Goal: Task Accomplishment & Management: Manage account settings

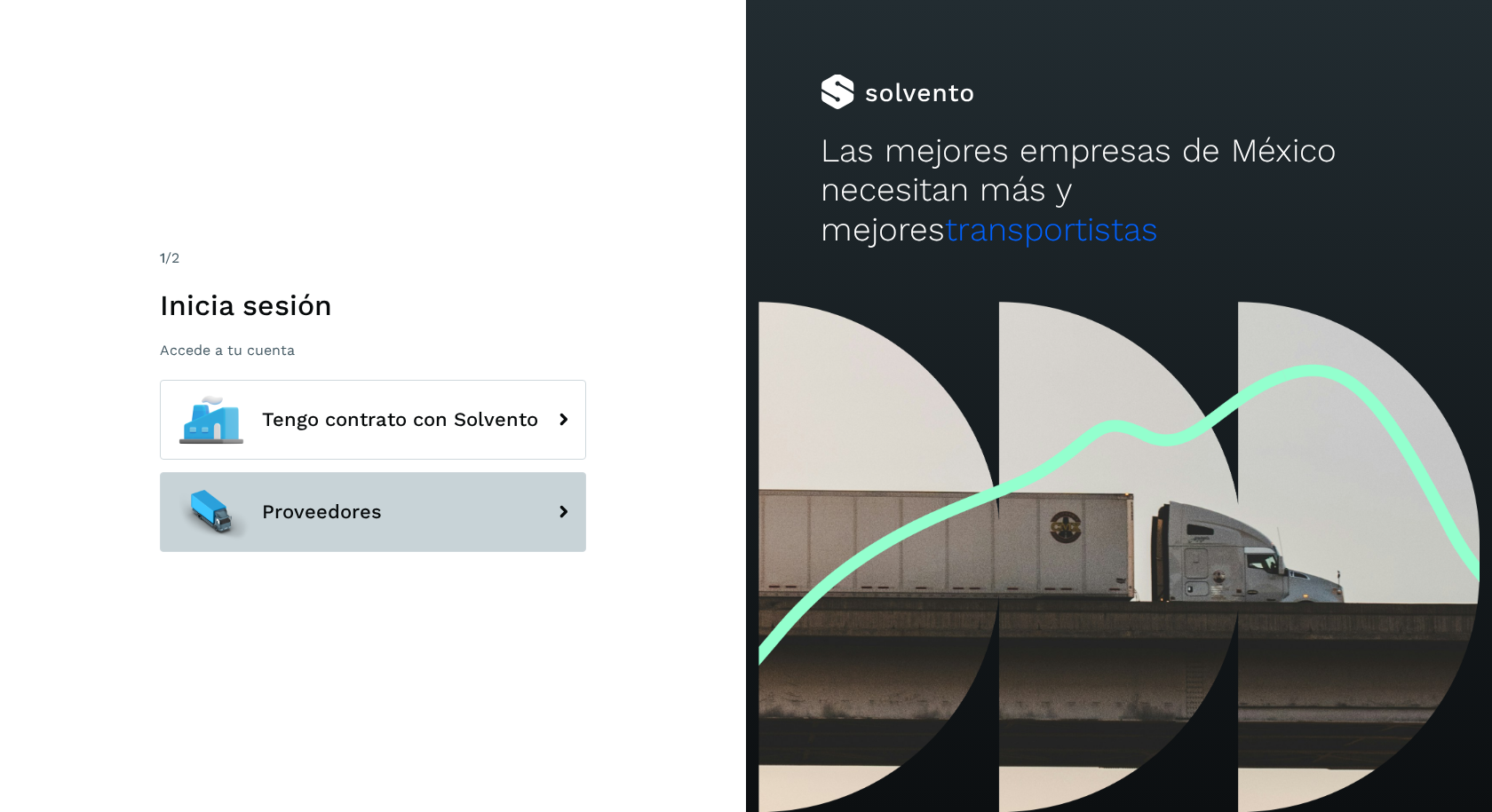
click at [348, 536] on button "Proveedores" at bounding box center [373, 512] width 426 height 80
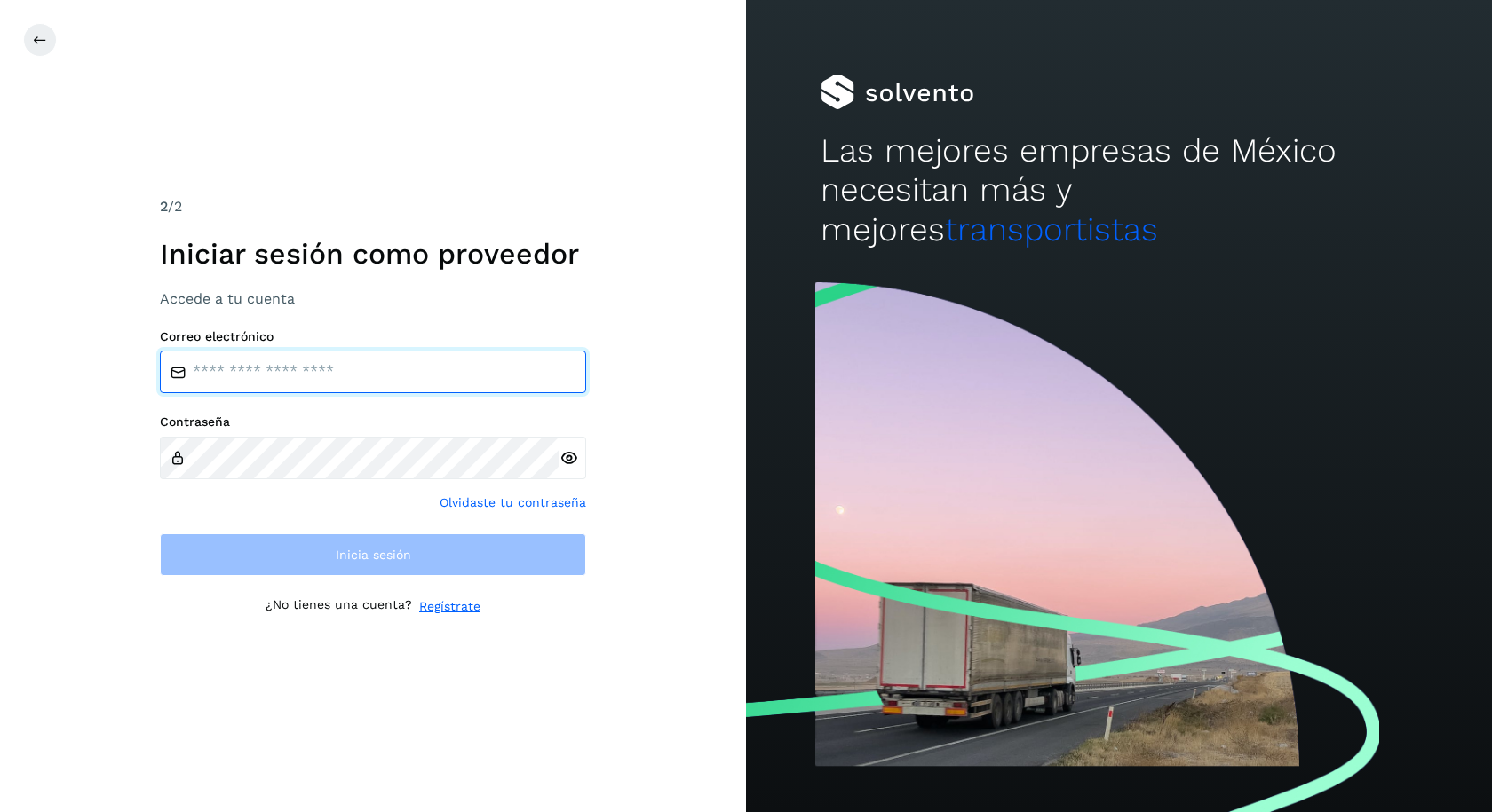
type input "**********"
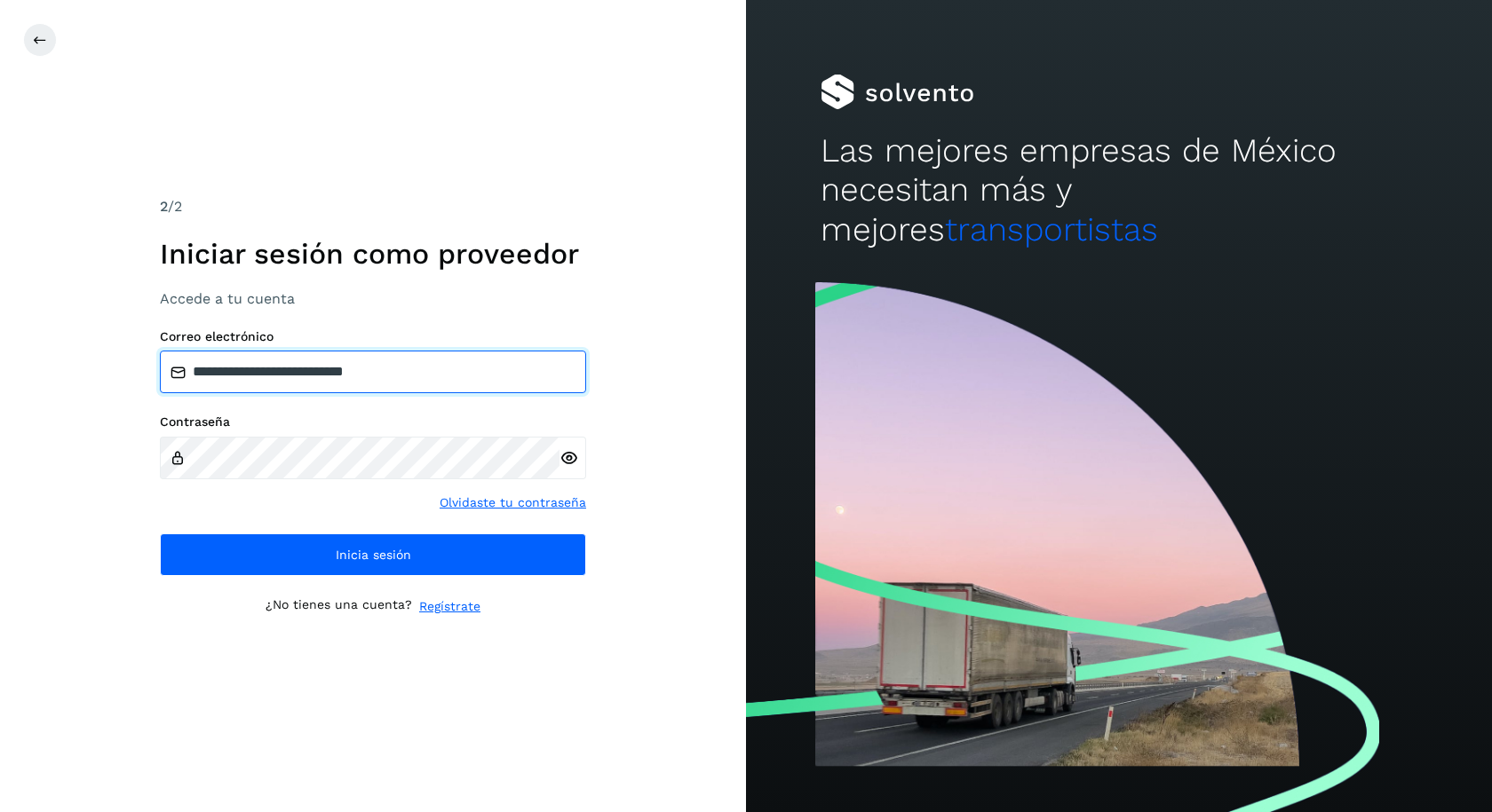
click at [305, 380] on input "**********" at bounding box center [373, 372] width 426 height 43
click at [42, 33] on icon at bounding box center [39, 39] width 14 height 14
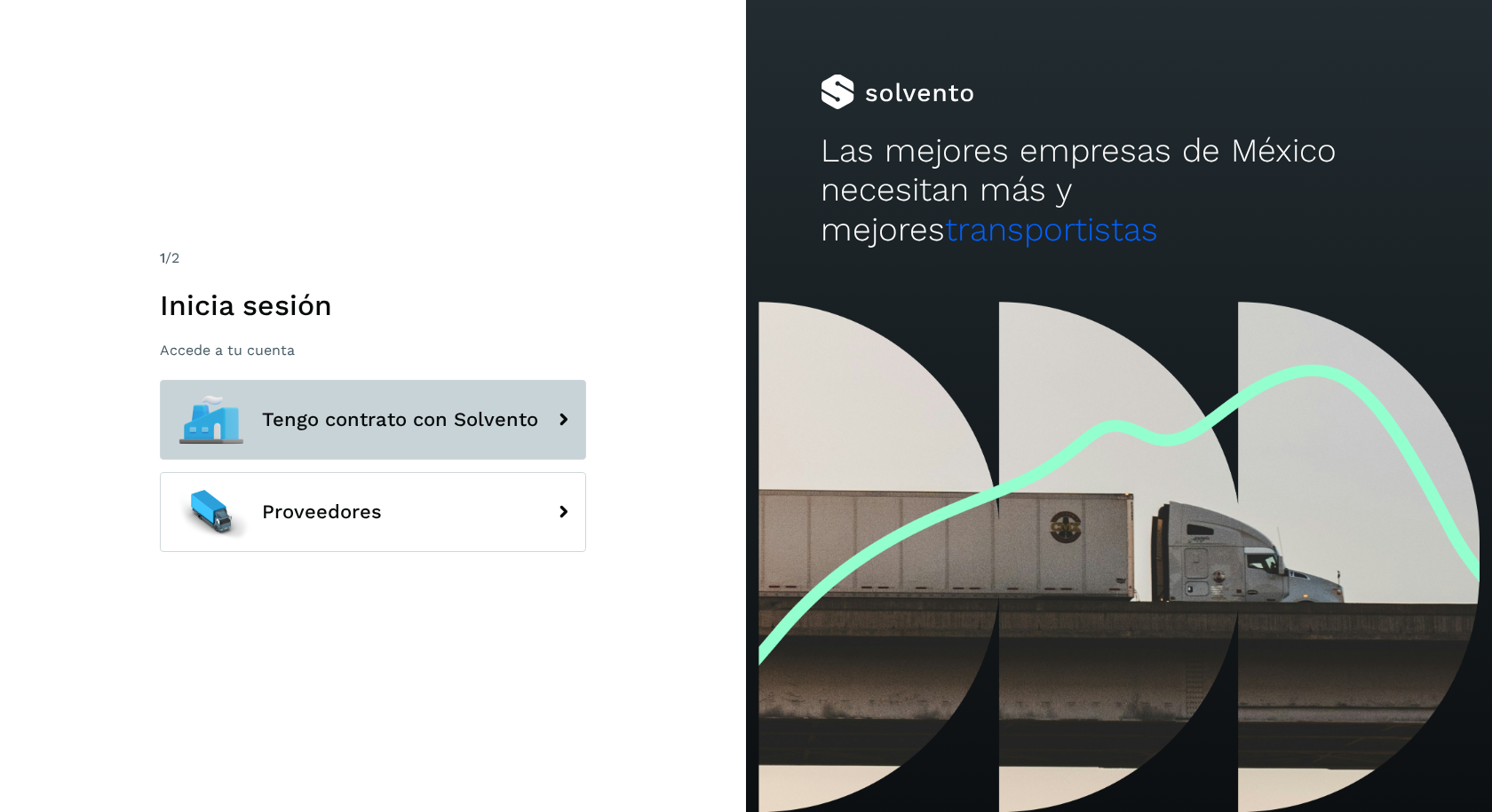
click at [282, 391] on button "Tengo contrato con Solvento" at bounding box center [373, 420] width 426 height 80
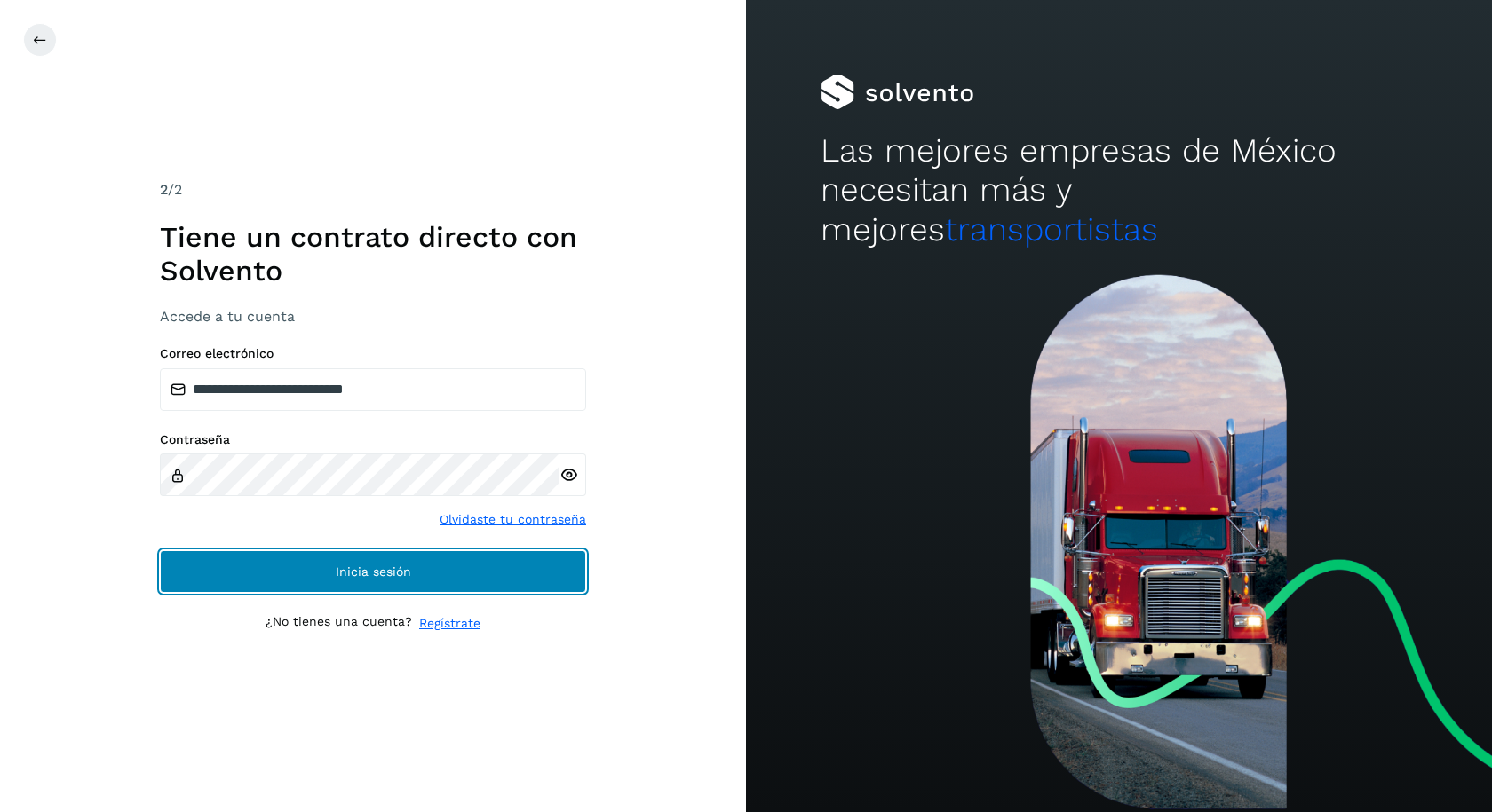
click at [298, 568] on button "Inicia sesión" at bounding box center [373, 572] width 426 height 43
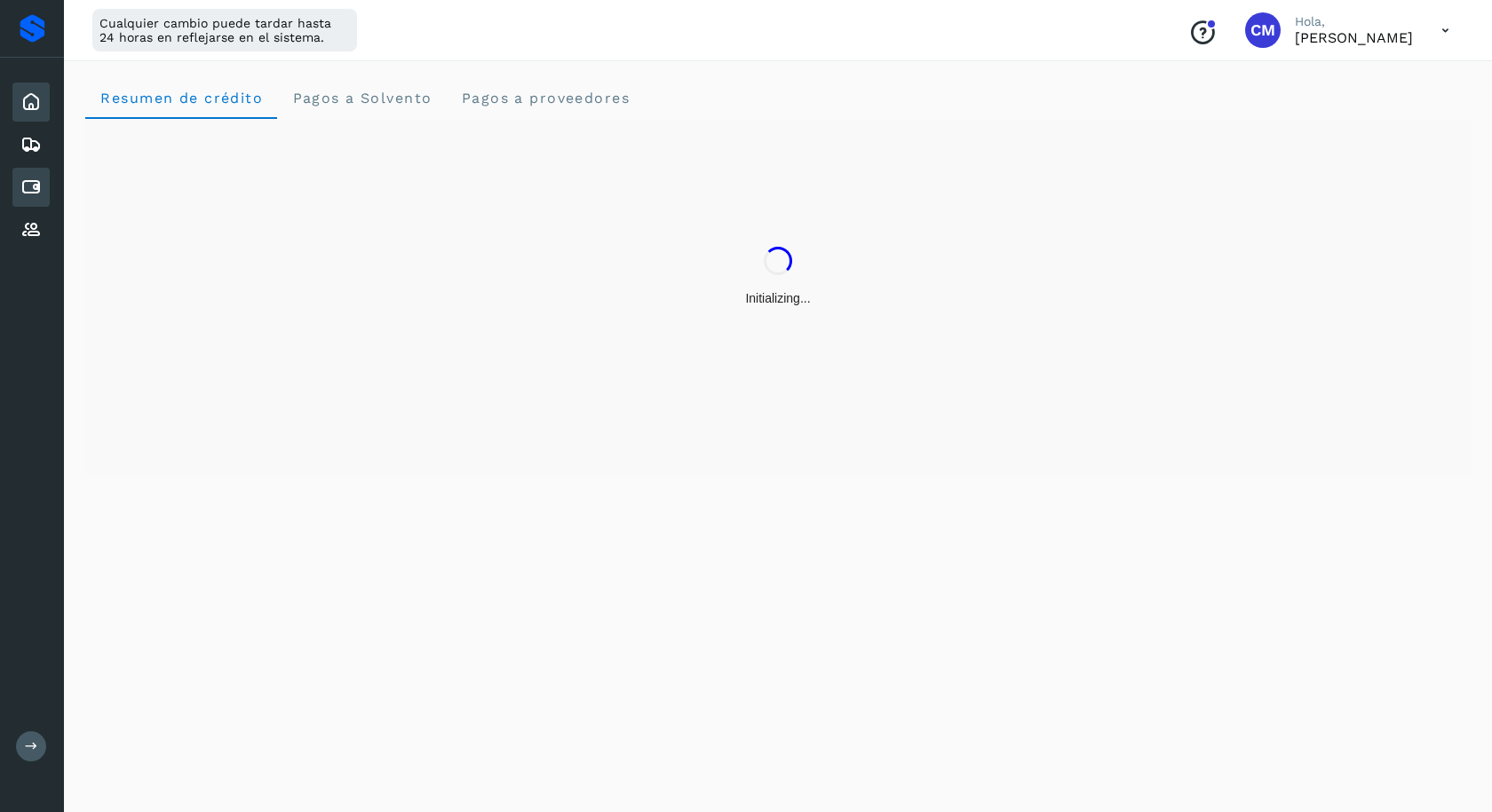
click at [25, 179] on icon at bounding box center [31, 187] width 21 height 21
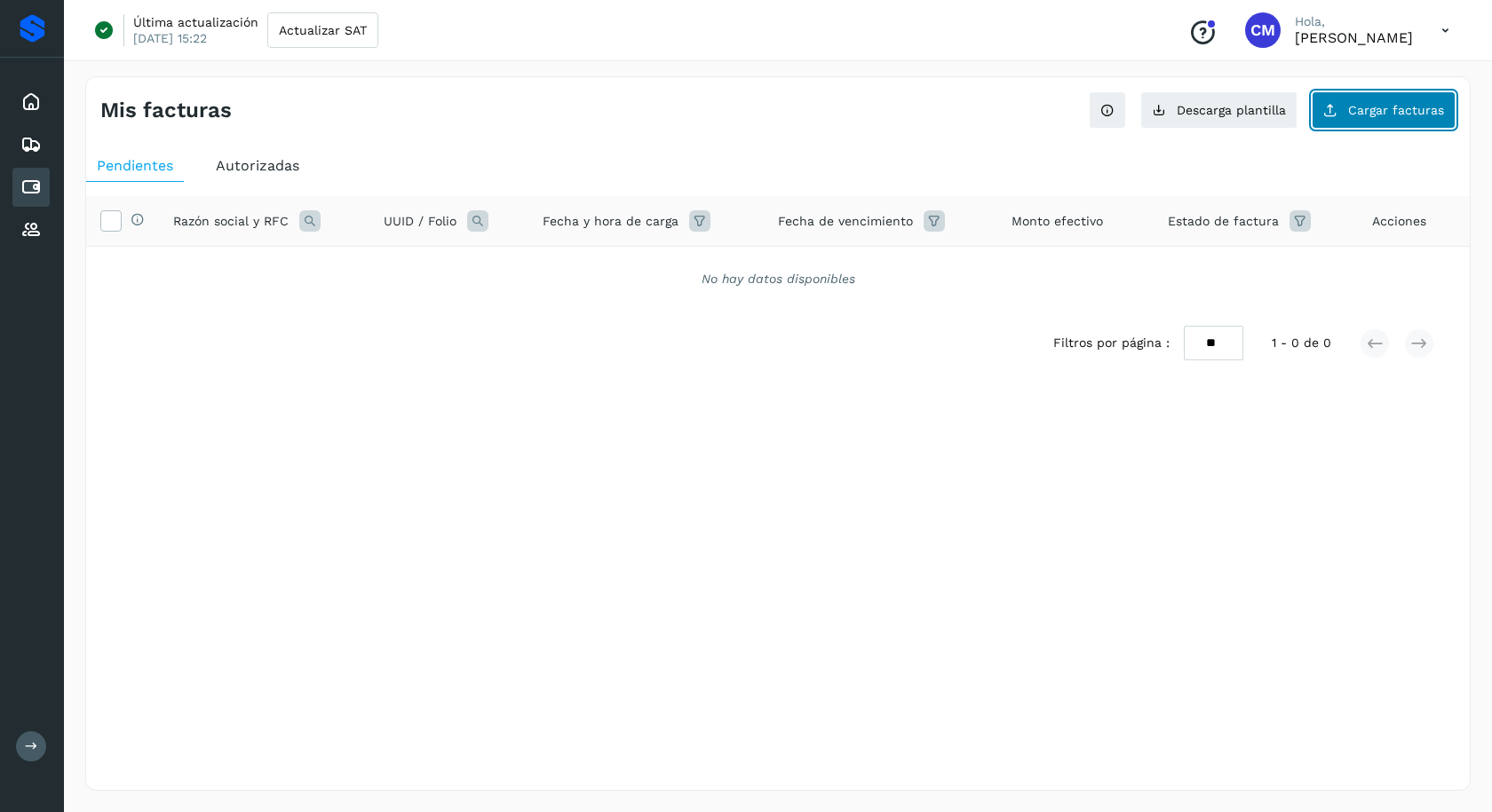
click at [1358, 109] on span "Cargar facturas" at bounding box center [1395, 110] width 96 height 12
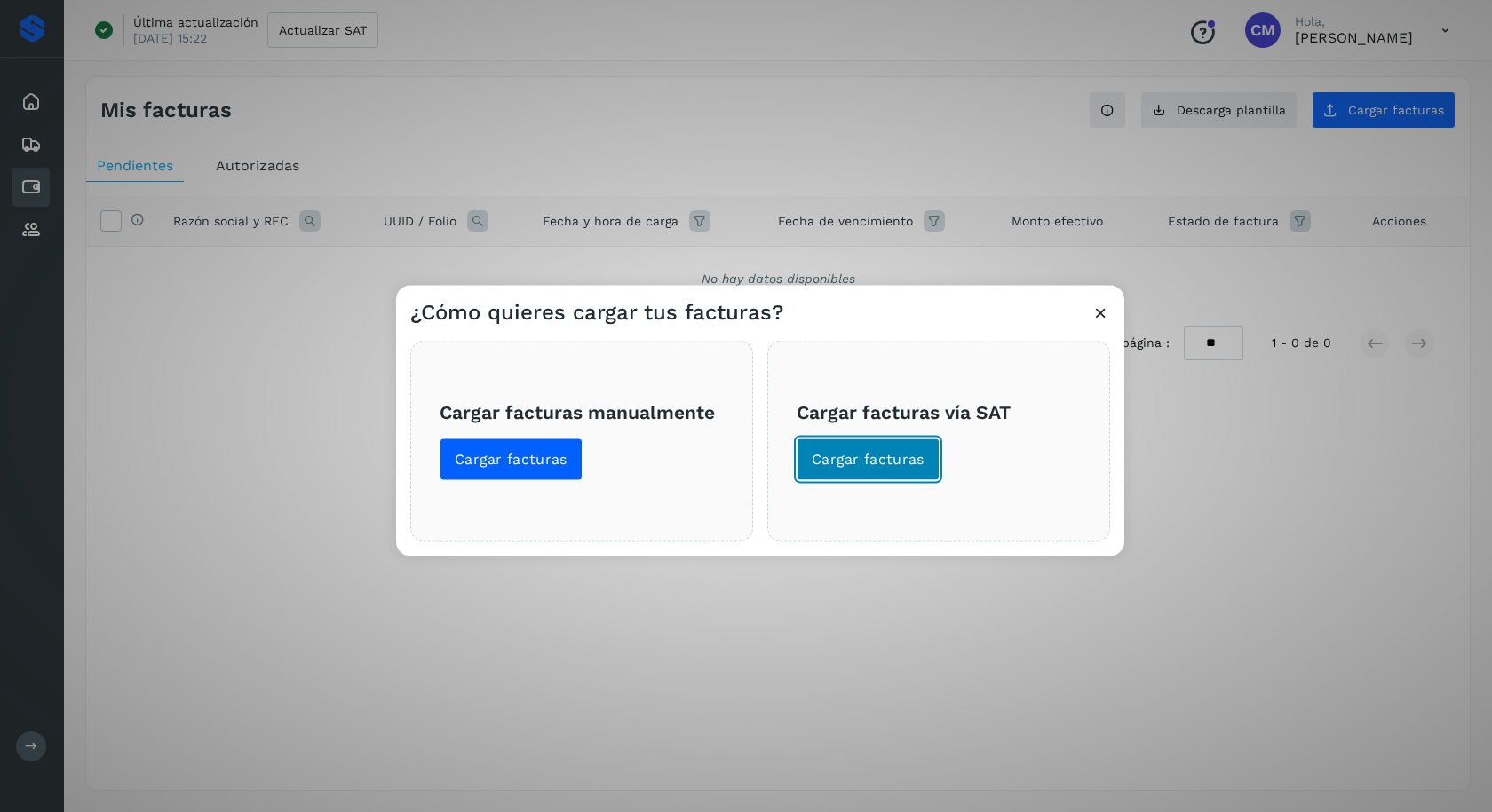
click at [834, 469] on span "Cargar facturas" at bounding box center [867, 459] width 113 height 20
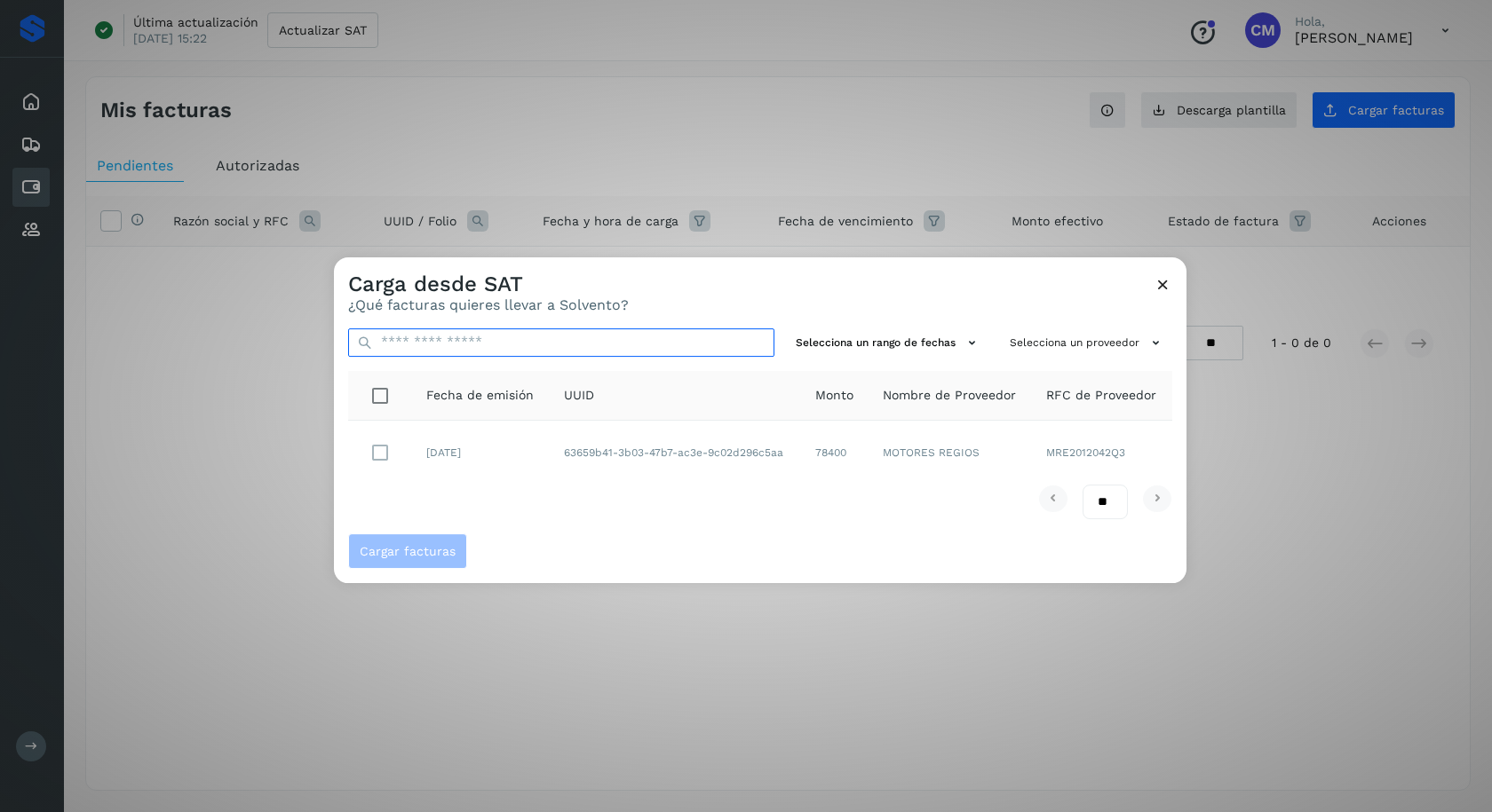
click at [437, 344] on input "text" at bounding box center [561, 342] width 426 height 29
paste input "**********"
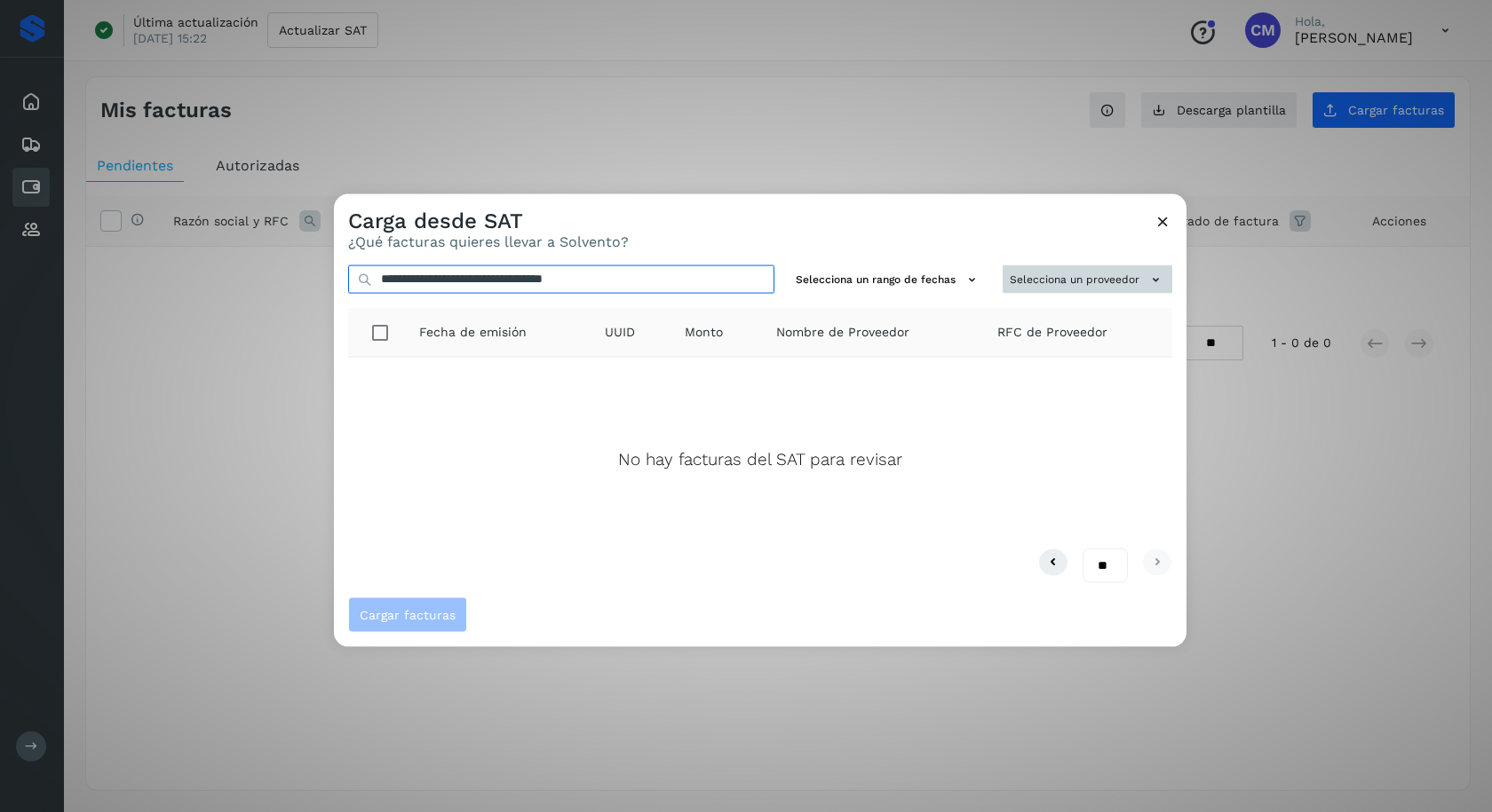
type input "**********"
click at [1033, 283] on button "Selecciona un proveedor" at bounding box center [1087, 278] width 169 height 29
click at [1165, 223] on div at bounding box center [1080, 599] width 1492 height 812
click at [1162, 224] on icon at bounding box center [1163, 220] width 19 height 19
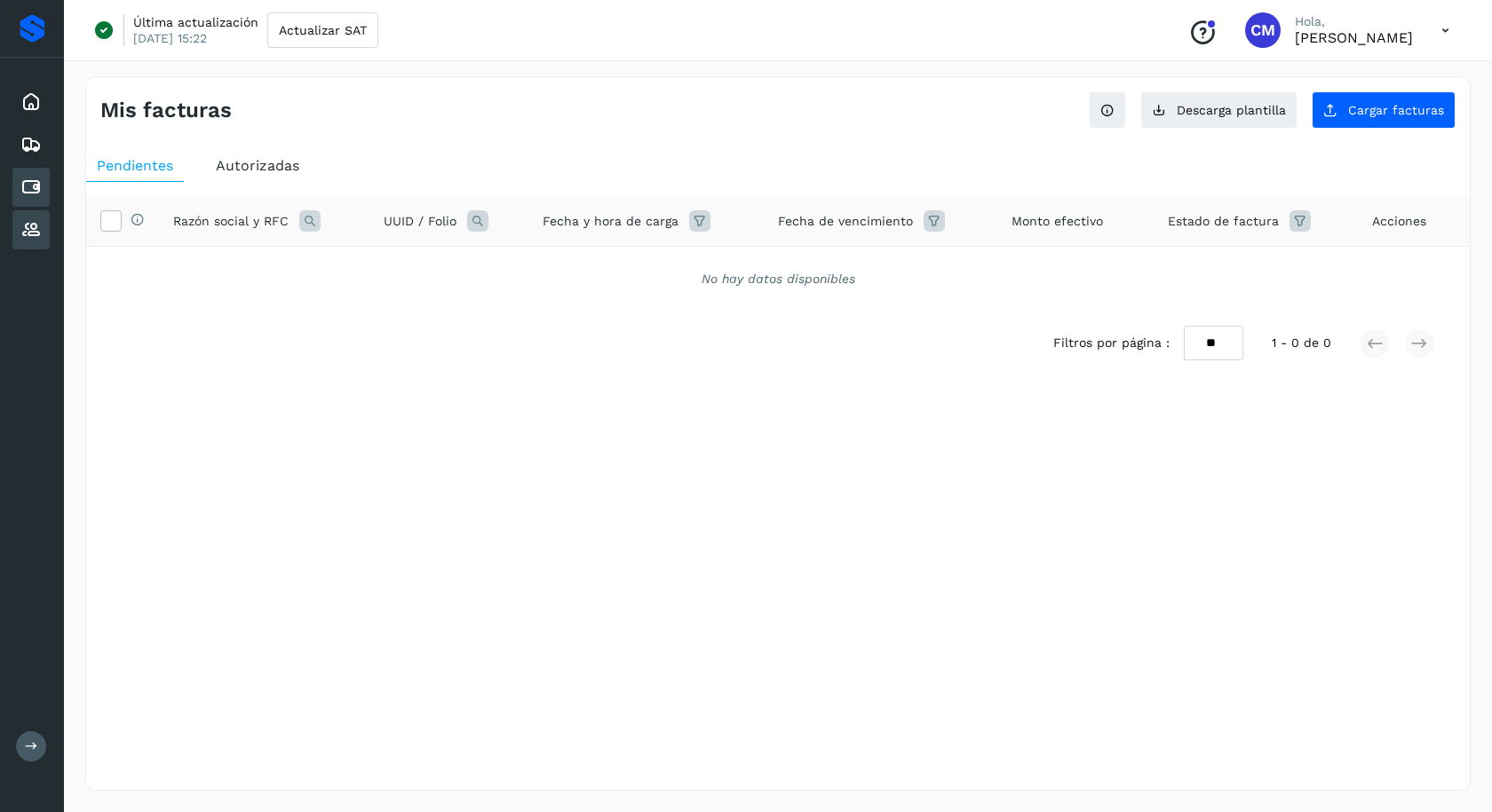
click at [46, 225] on div "Proveedores" at bounding box center [31, 230] width 37 height 39
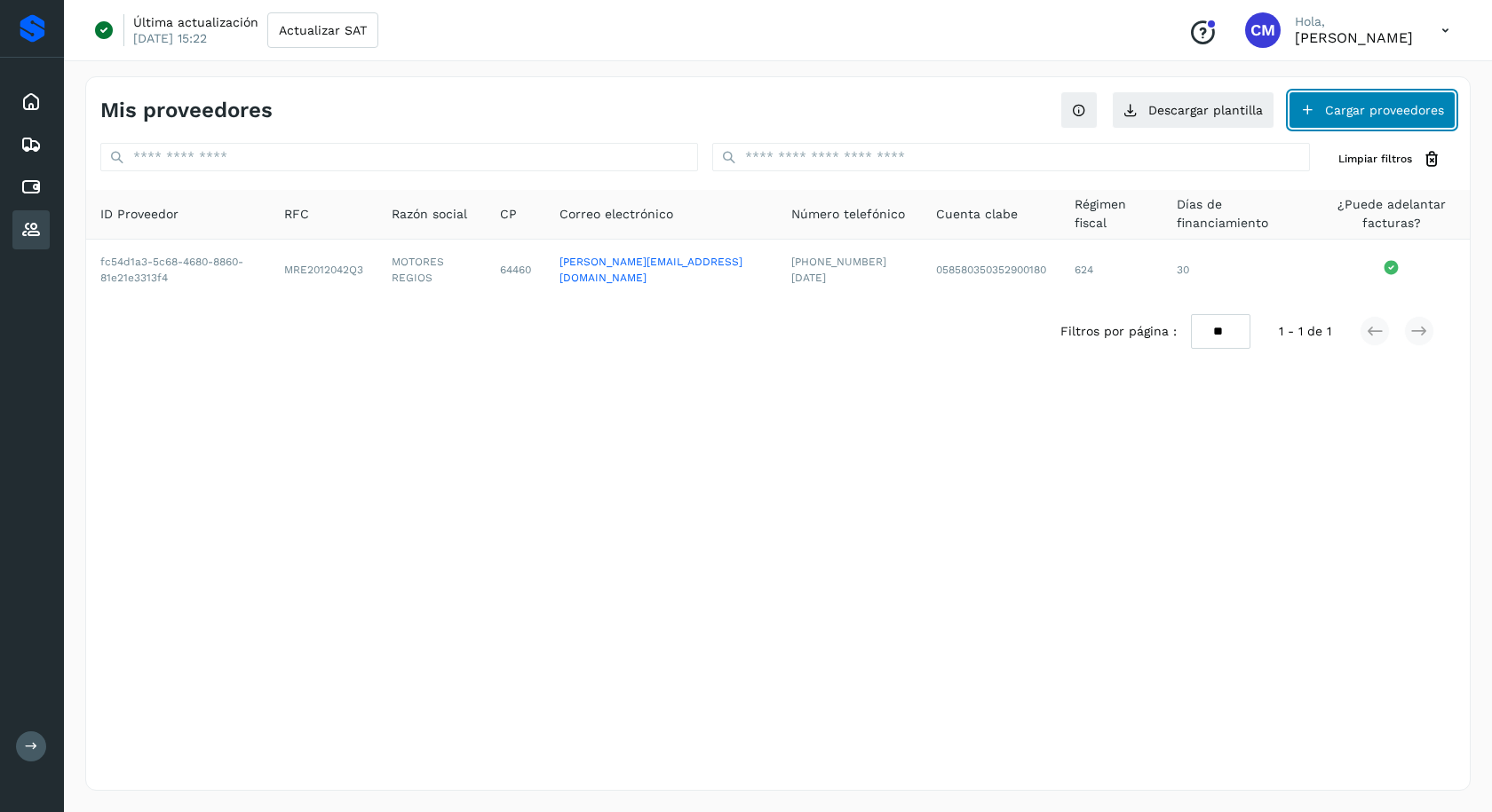
click at [1364, 116] on button "Cargar proveedores" at bounding box center [1371, 110] width 167 height 37
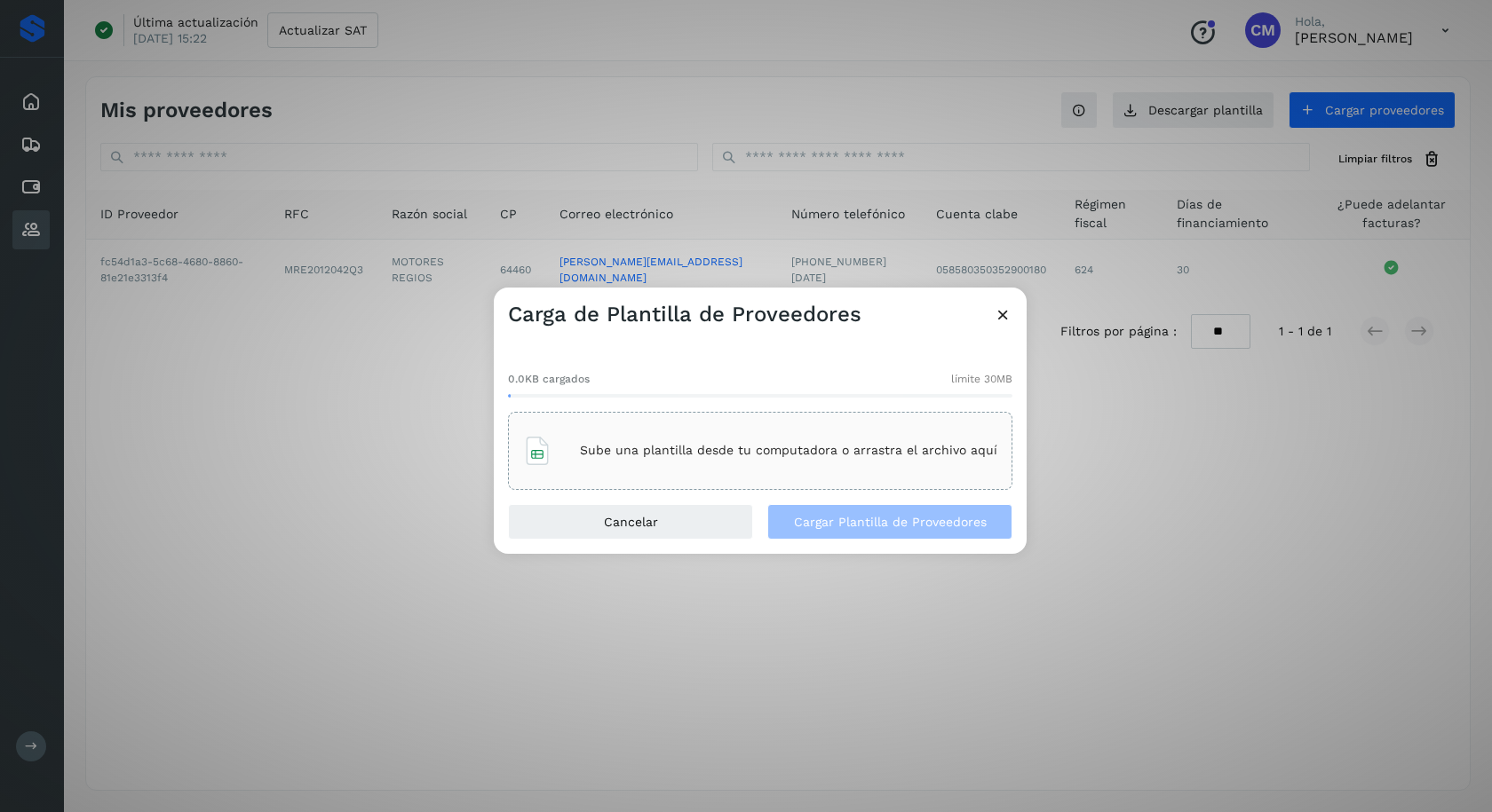
click at [728, 469] on div "Sube una plantilla desde tu computadora o arrastra el archivo aquí" at bounding box center [760, 451] width 474 height 48
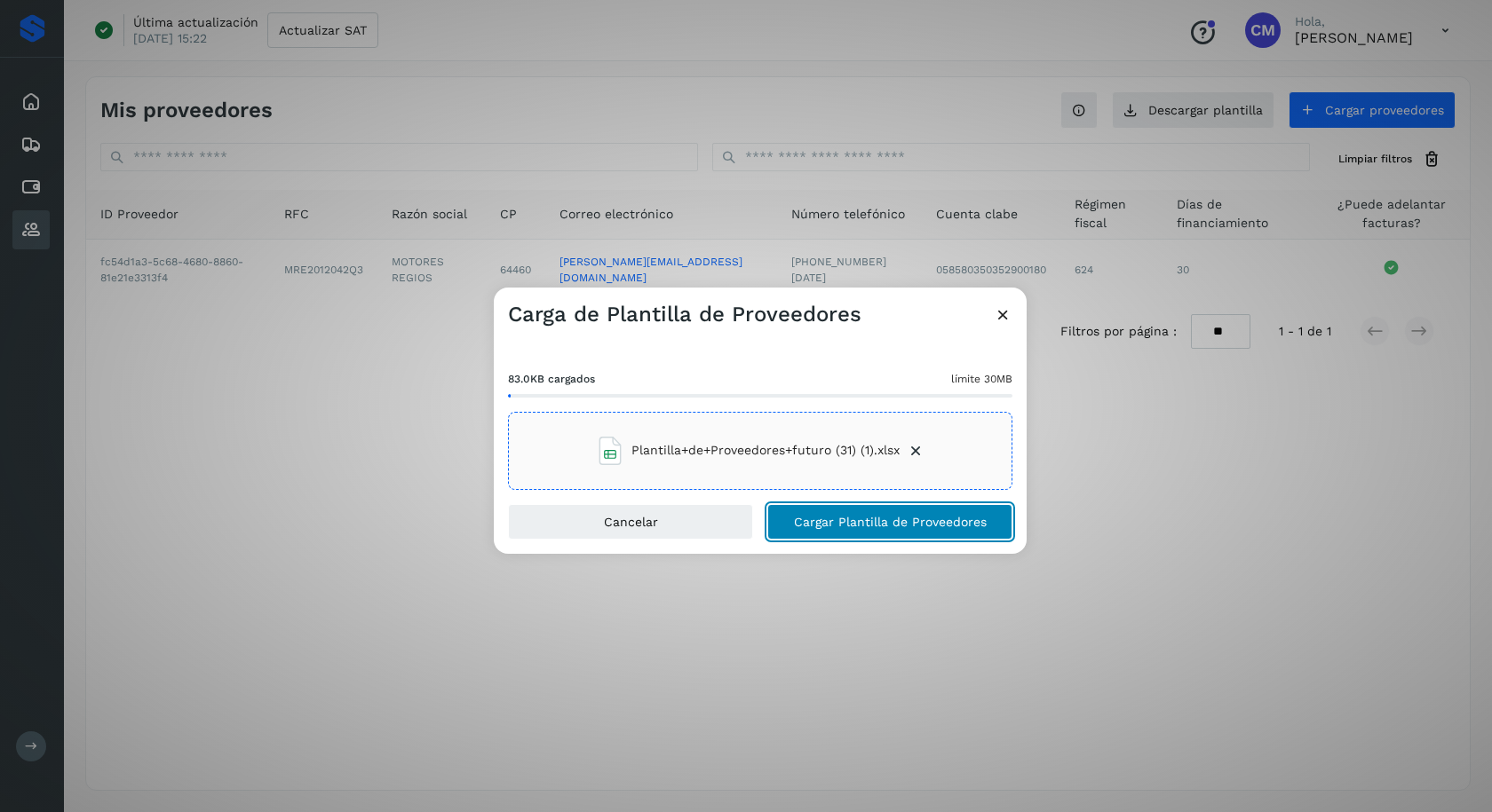
click at [825, 525] on span "Cargar Plantilla de Proveedores" at bounding box center [889, 522] width 193 height 12
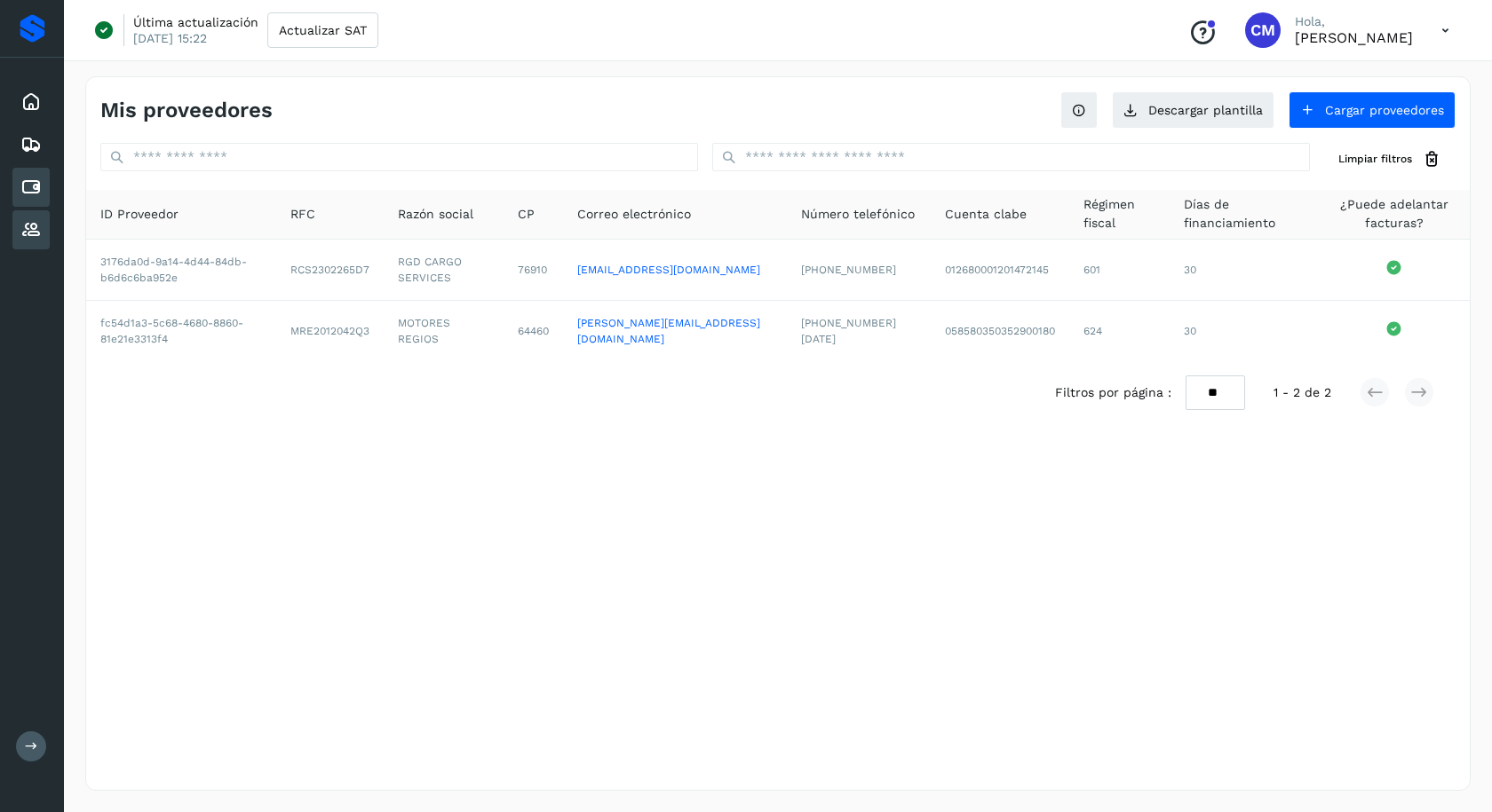
click at [41, 183] on icon at bounding box center [31, 187] width 21 height 21
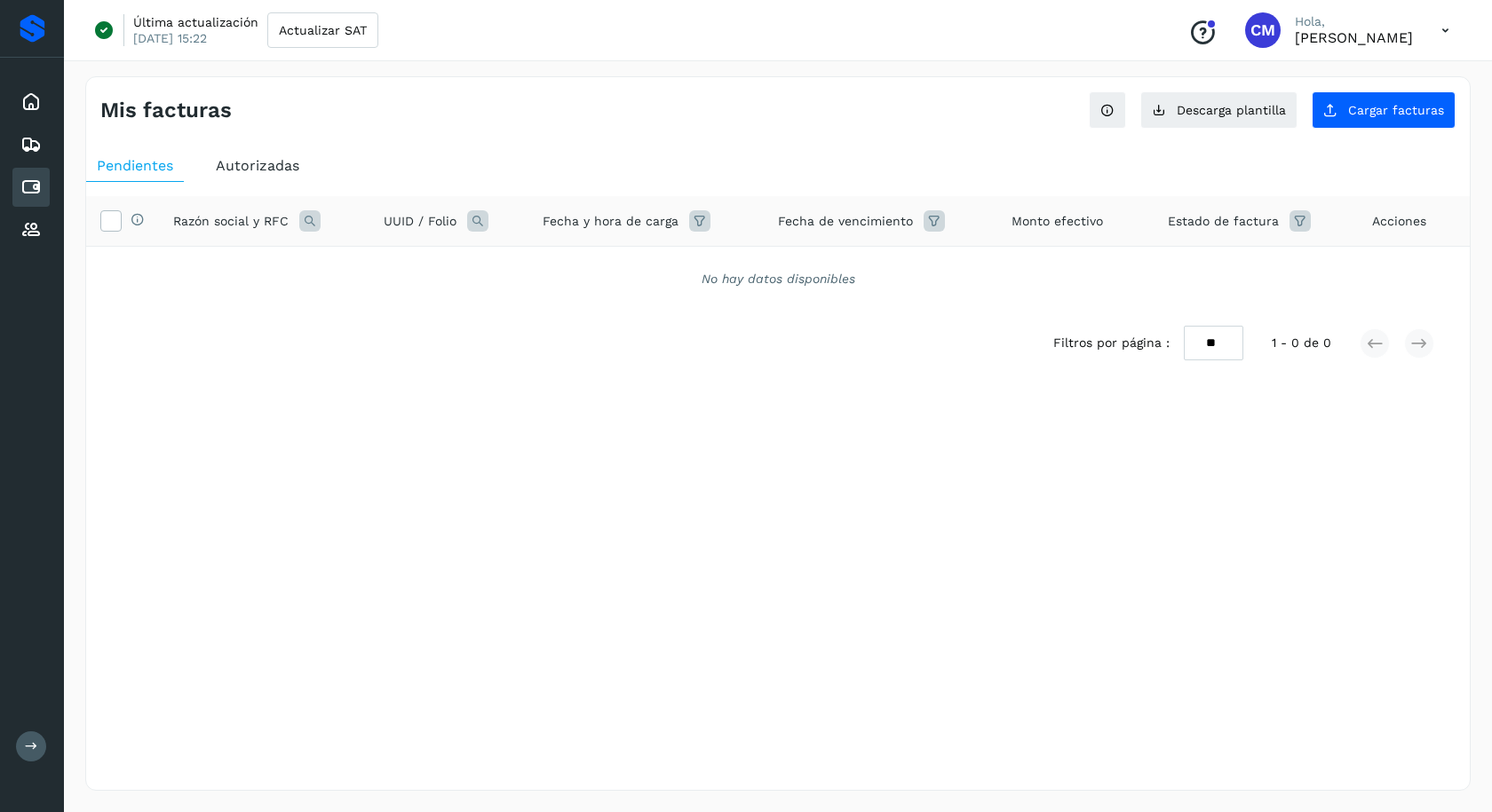
click at [35, 193] on icon at bounding box center [31, 187] width 21 height 21
click at [1347, 111] on button "Cargar facturas" at bounding box center [1383, 110] width 144 height 37
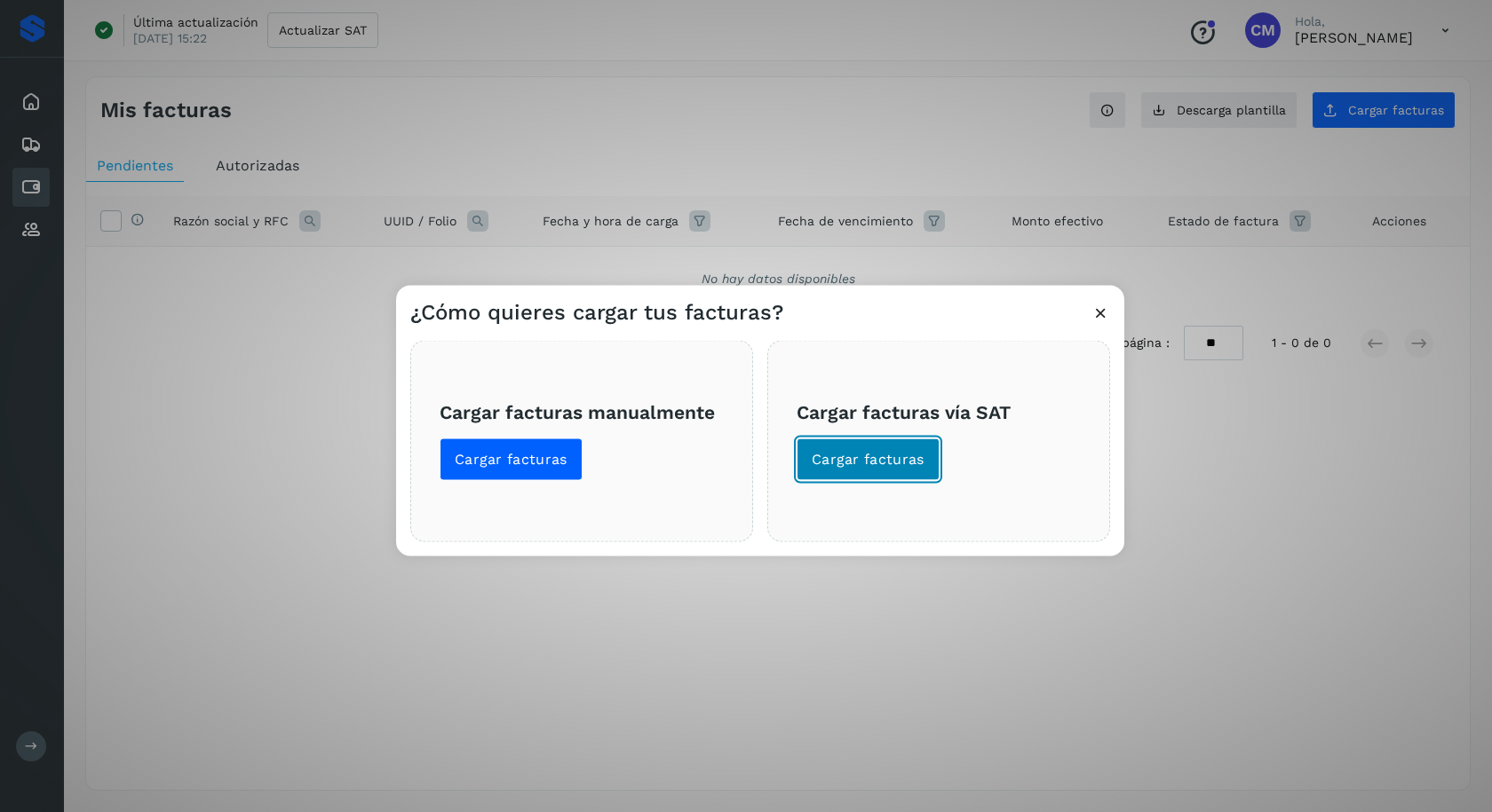
click at [904, 457] on span "Cargar facturas" at bounding box center [867, 459] width 113 height 20
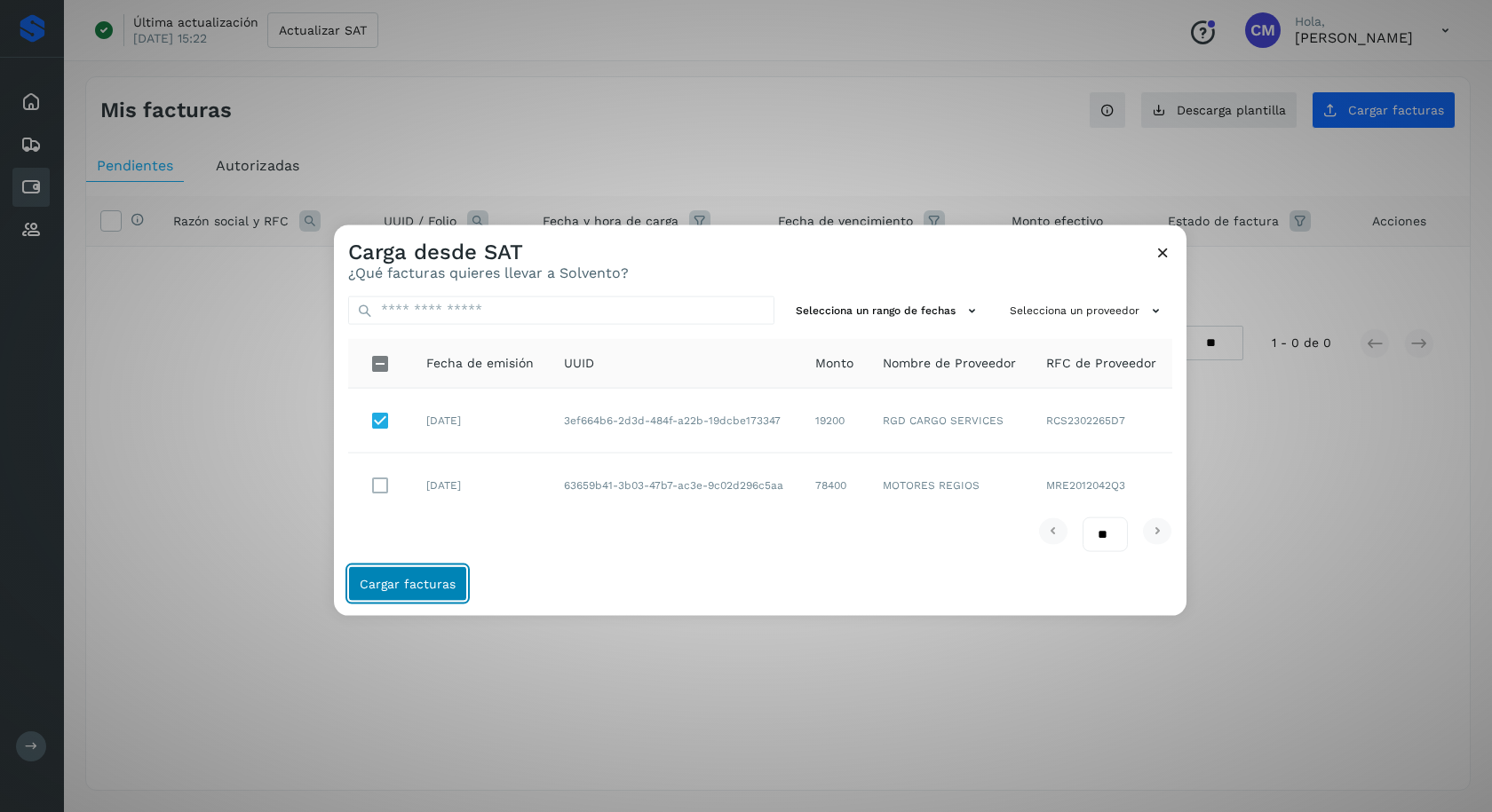
click at [429, 583] on span "Cargar facturas" at bounding box center [407, 583] width 96 height 12
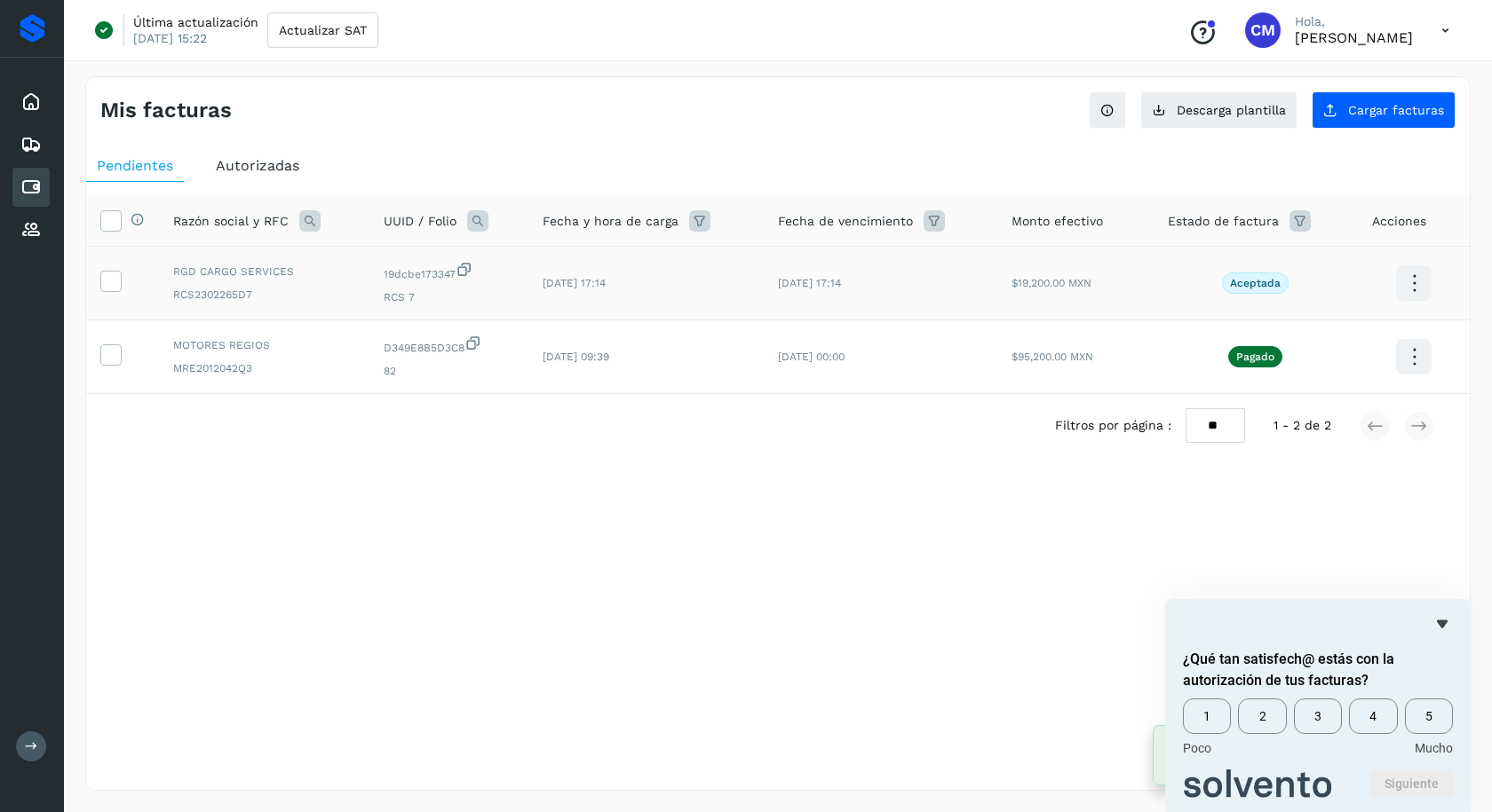
click at [1407, 290] on icon at bounding box center [1414, 284] width 42 height 42
click at [819, 531] on div at bounding box center [746, 406] width 1492 height 812
click at [33, 233] on icon at bounding box center [31, 230] width 21 height 21
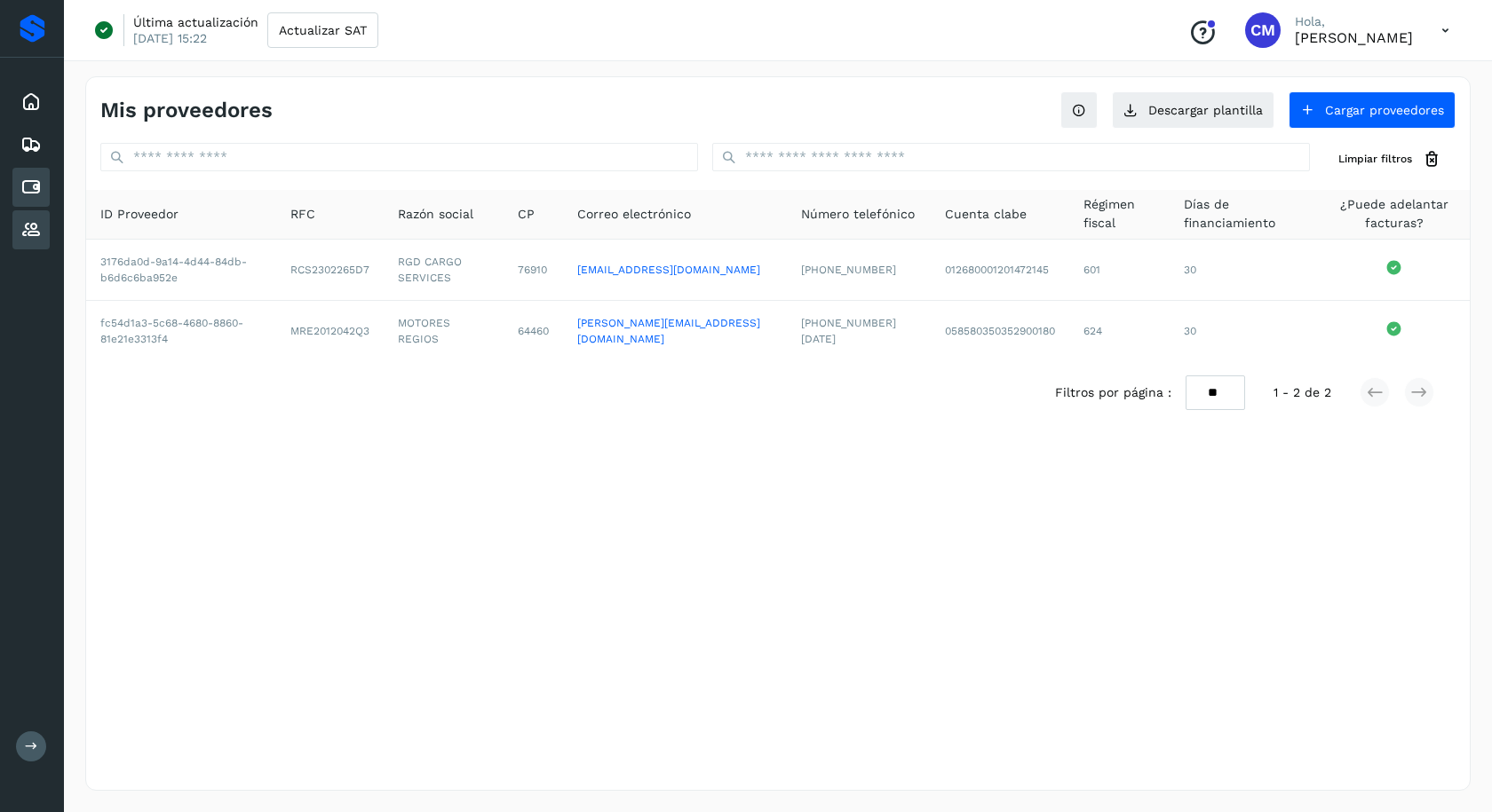
click at [39, 186] on icon at bounding box center [31, 187] width 21 height 21
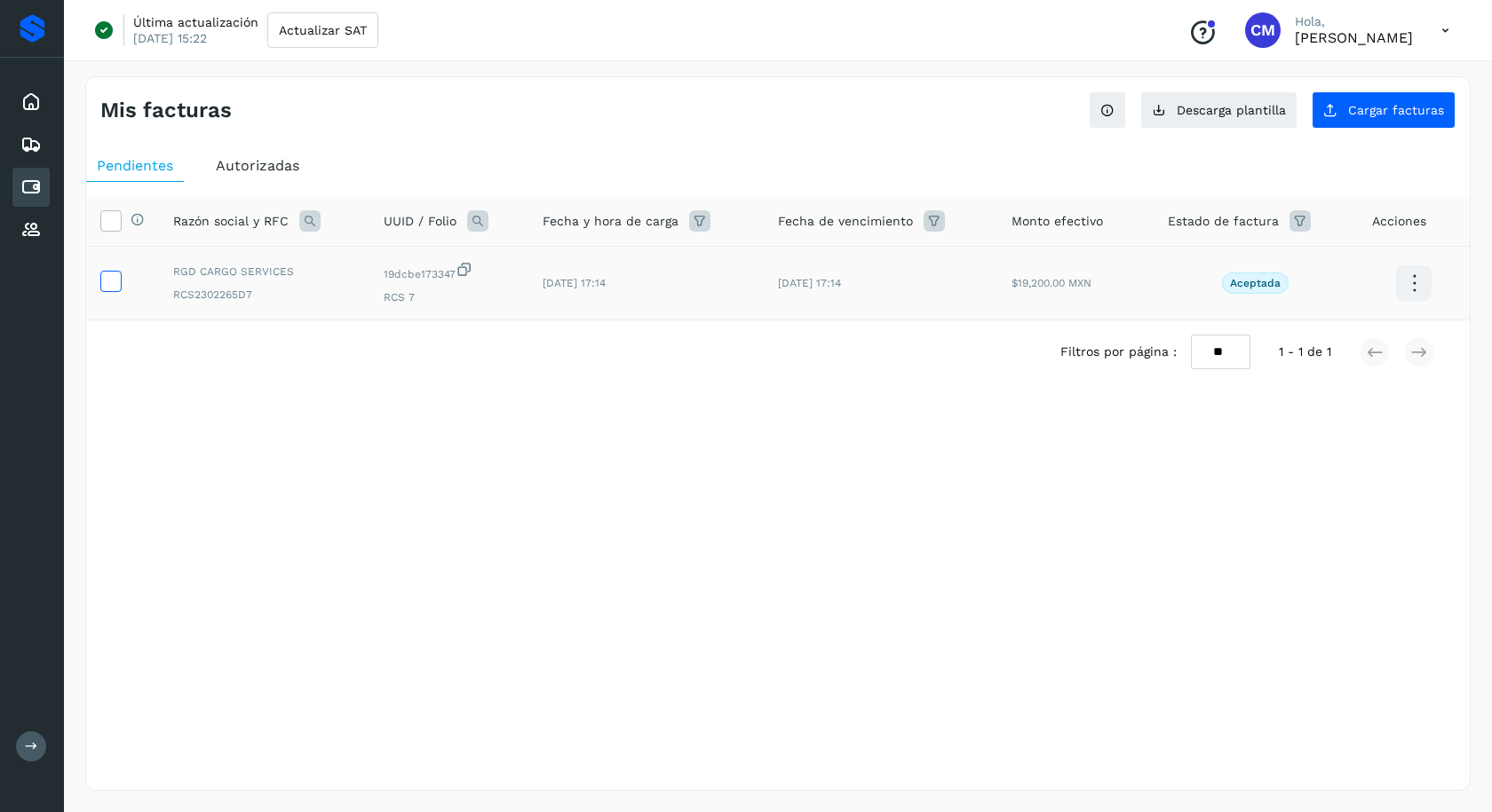
click at [118, 283] on icon at bounding box center [111, 280] width 19 height 19
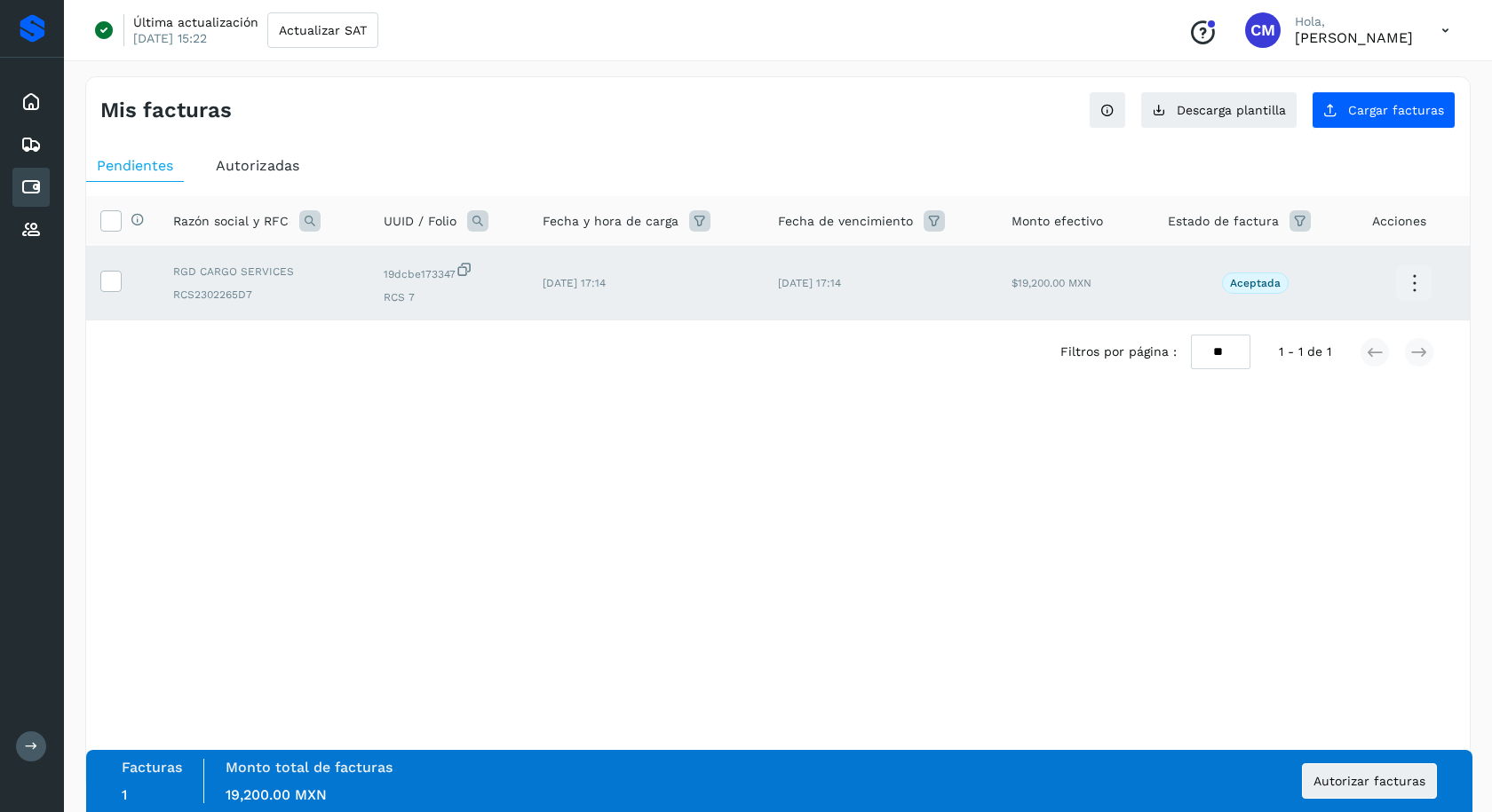
click at [1418, 286] on icon at bounding box center [1414, 284] width 42 height 42
click at [623, 484] on div at bounding box center [746, 406] width 1492 height 812
click at [236, 165] on span "Autorizadas" at bounding box center [258, 166] width 84 height 17
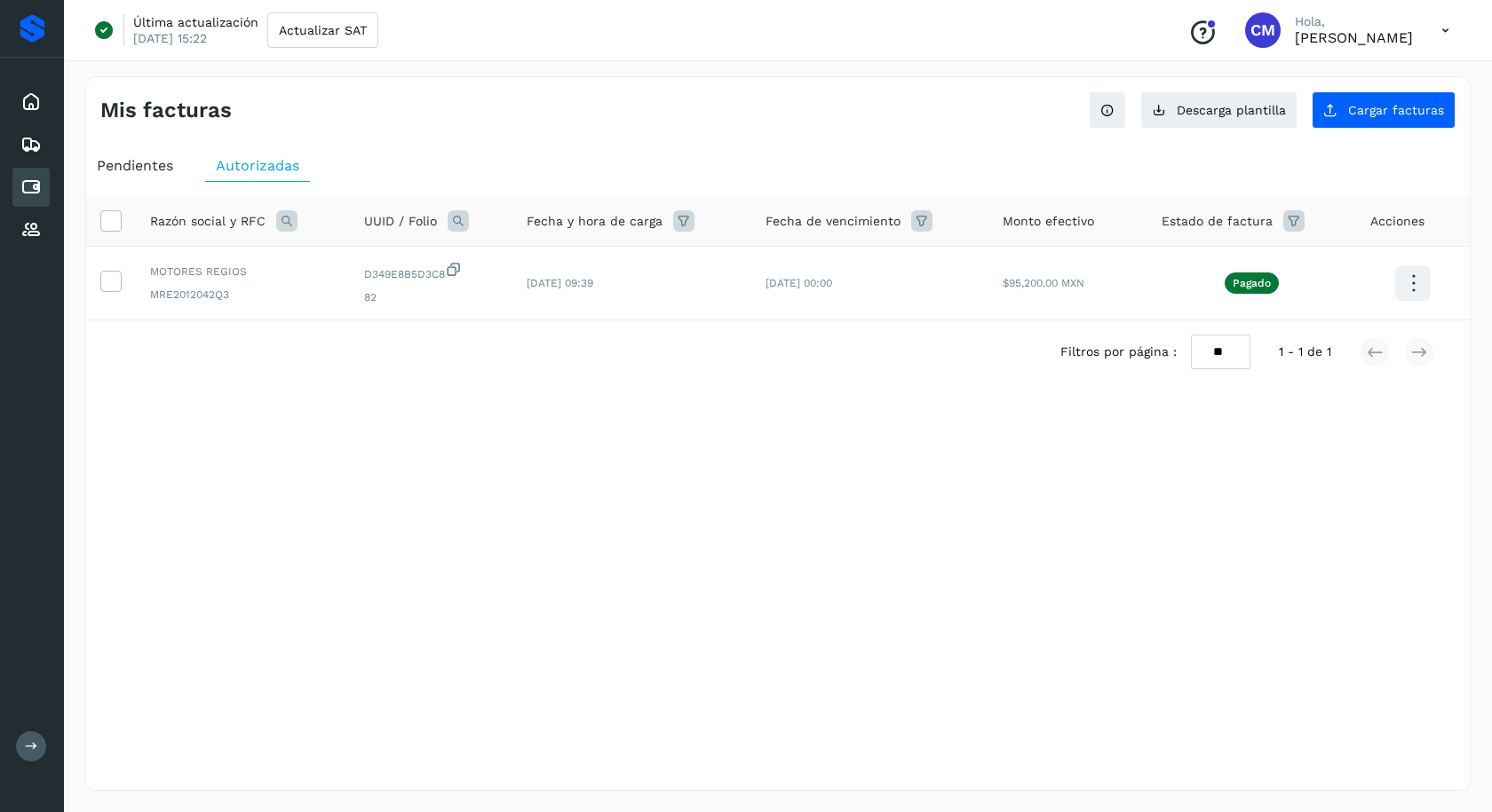
click at [126, 166] on span "Pendientes" at bounding box center [135, 166] width 76 height 17
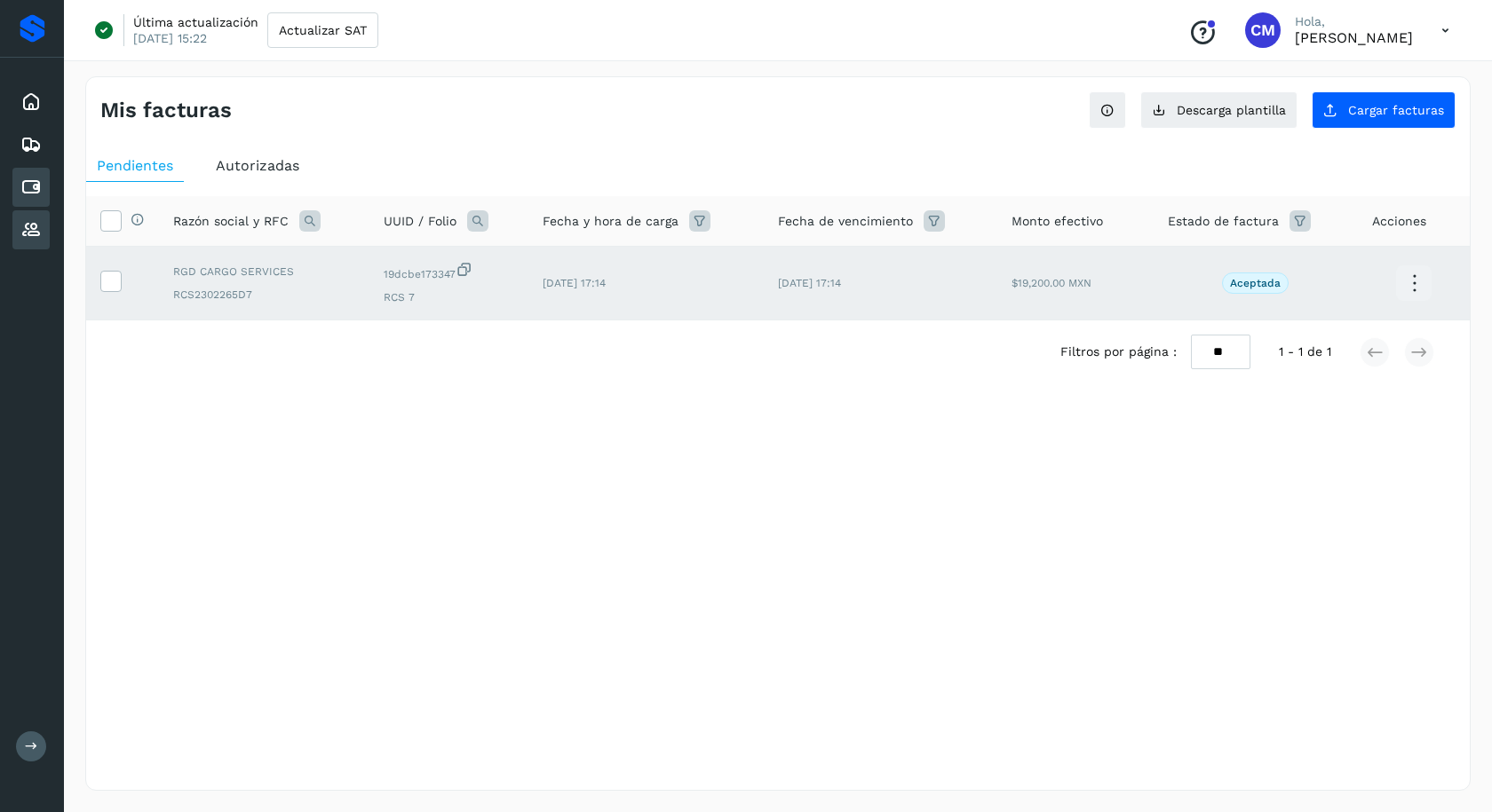
click at [27, 225] on icon at bounding box center [31, 230] width 21 height 21
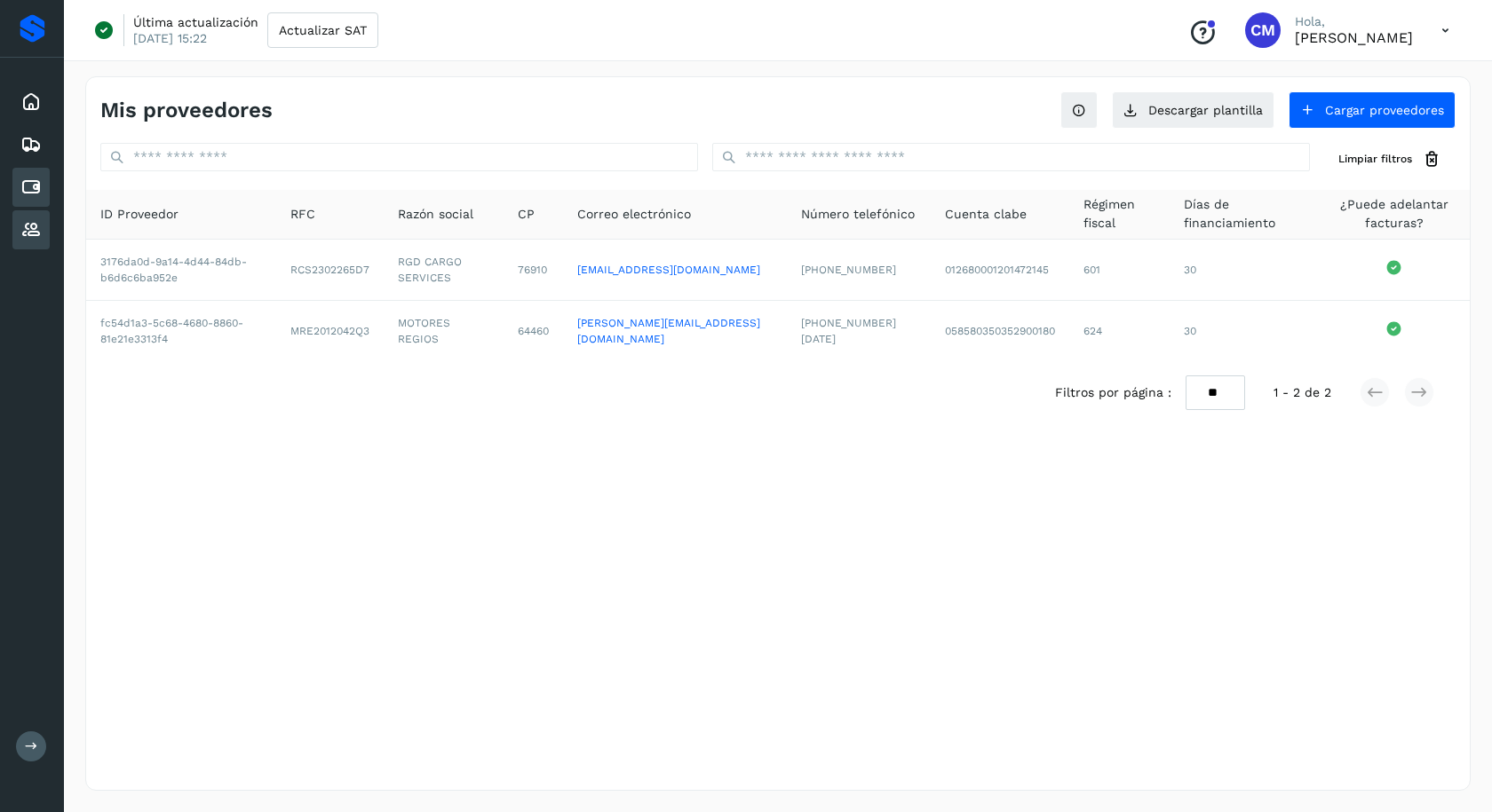
click at [32, 187] on icon at bounding box center [31, 187] width 21 height 21
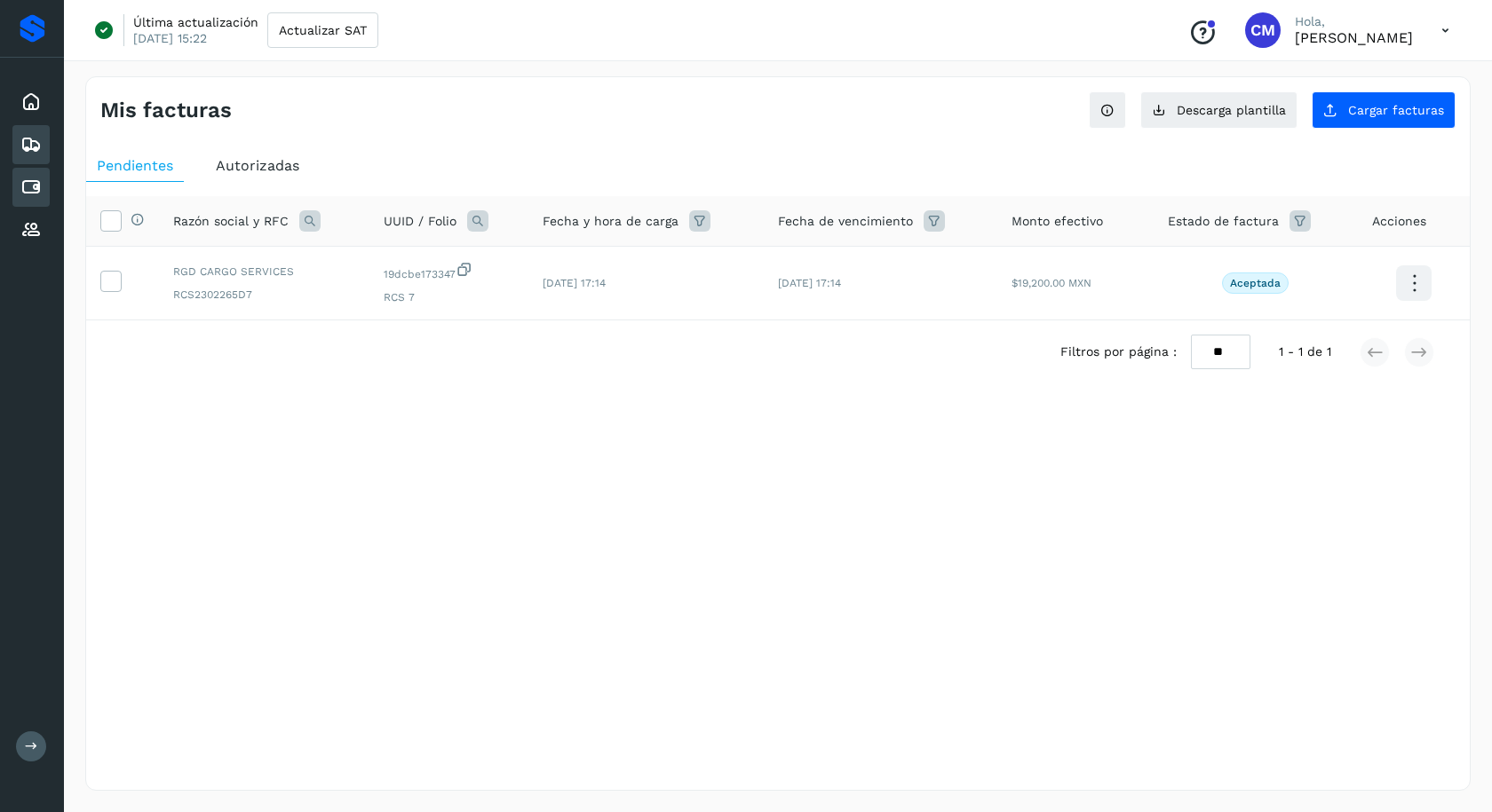
click at [40, 149] on icon at bounding box center [31, 144] width 21 height 21
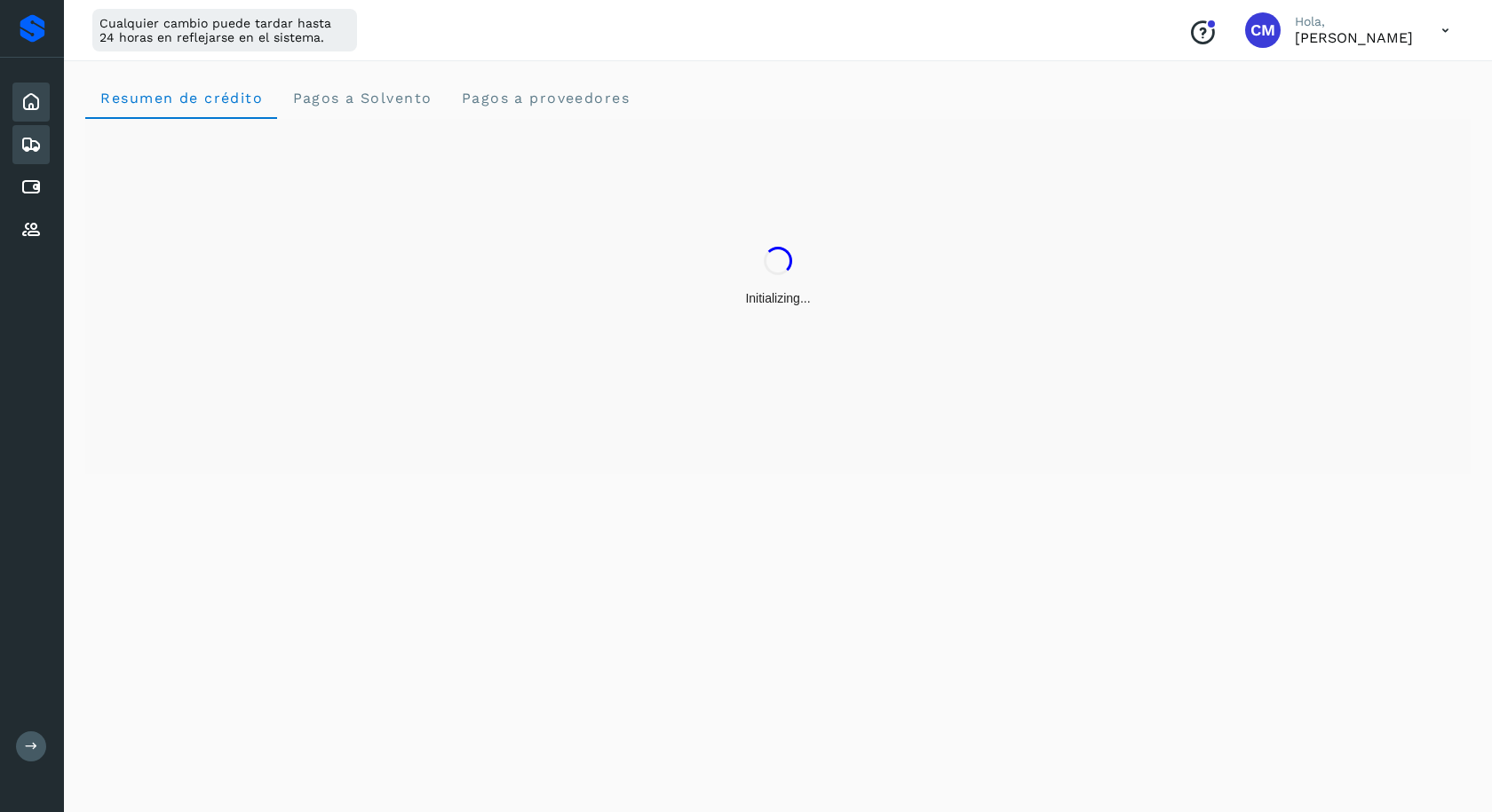
click at [39, 107] on icon at bounding box center [31, 101] width 21 height 21
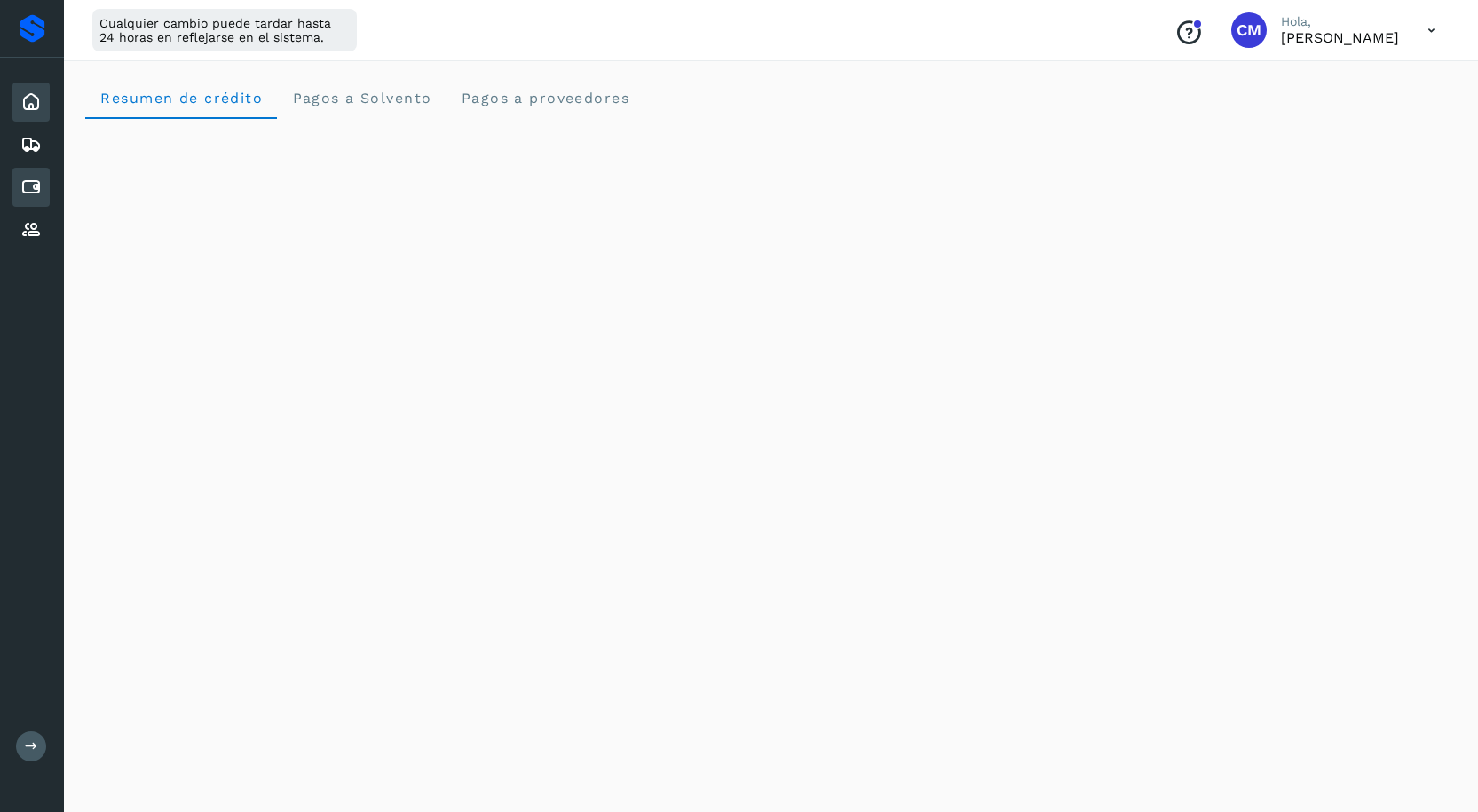
click at [33, 190] on icon at bounding box center [31, 187] width 21 height 21
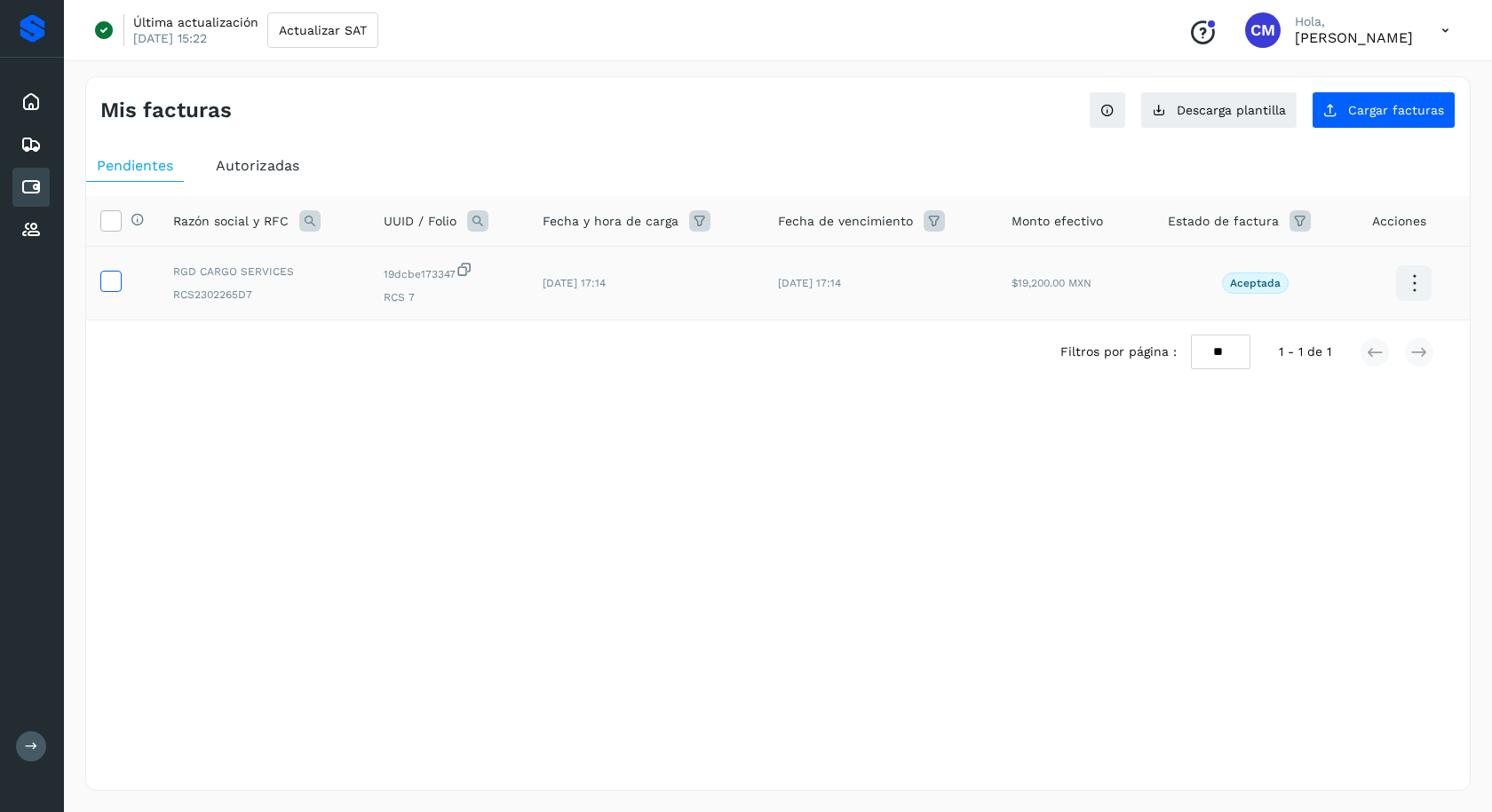
click at [112, 275] on icon at bounding box center [111, 280] width 19 height 19
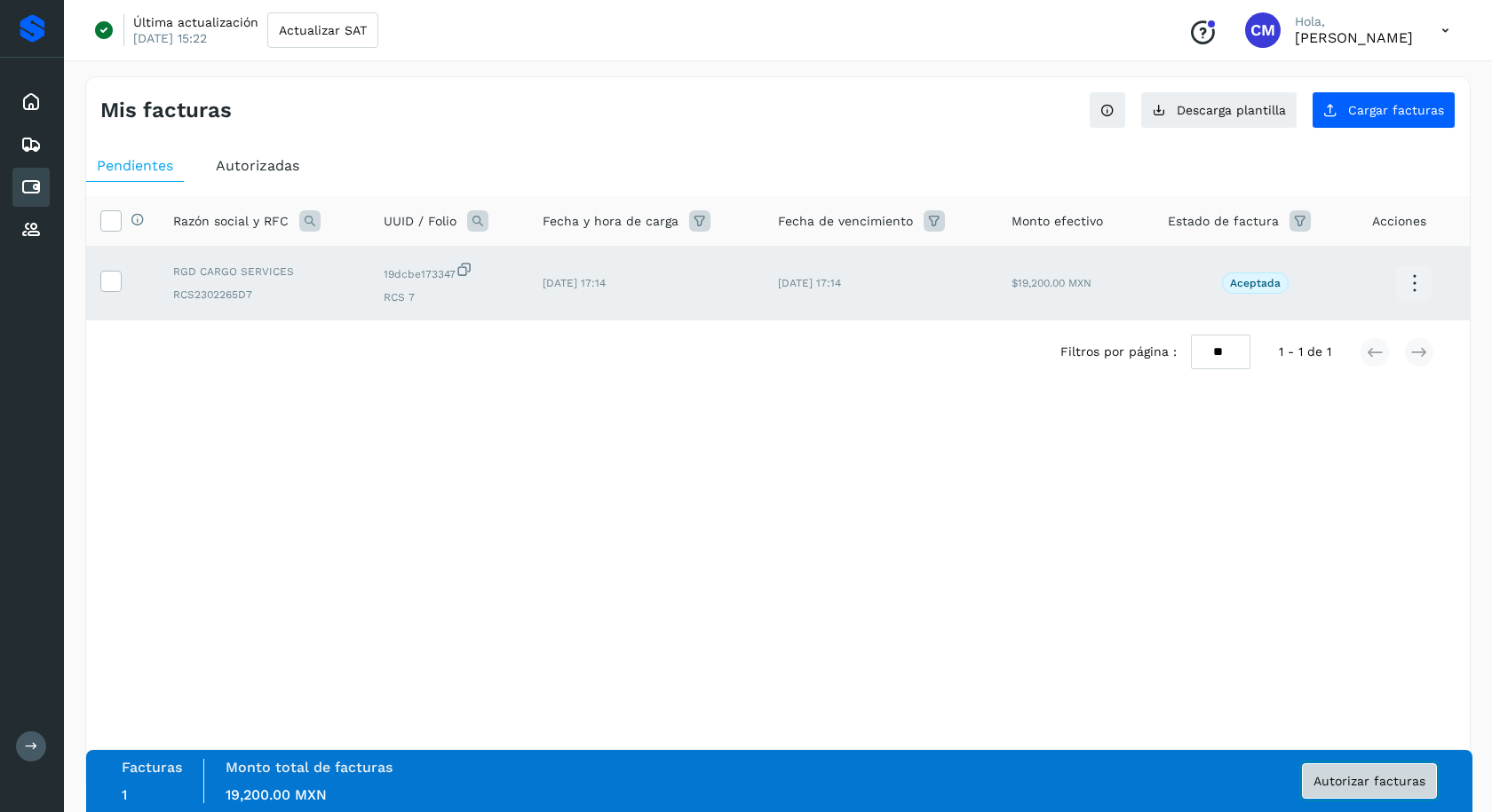
click at [1319, 785] on span "Autorizar facturas" at bounding box center [1369, 780] width 112 height 12
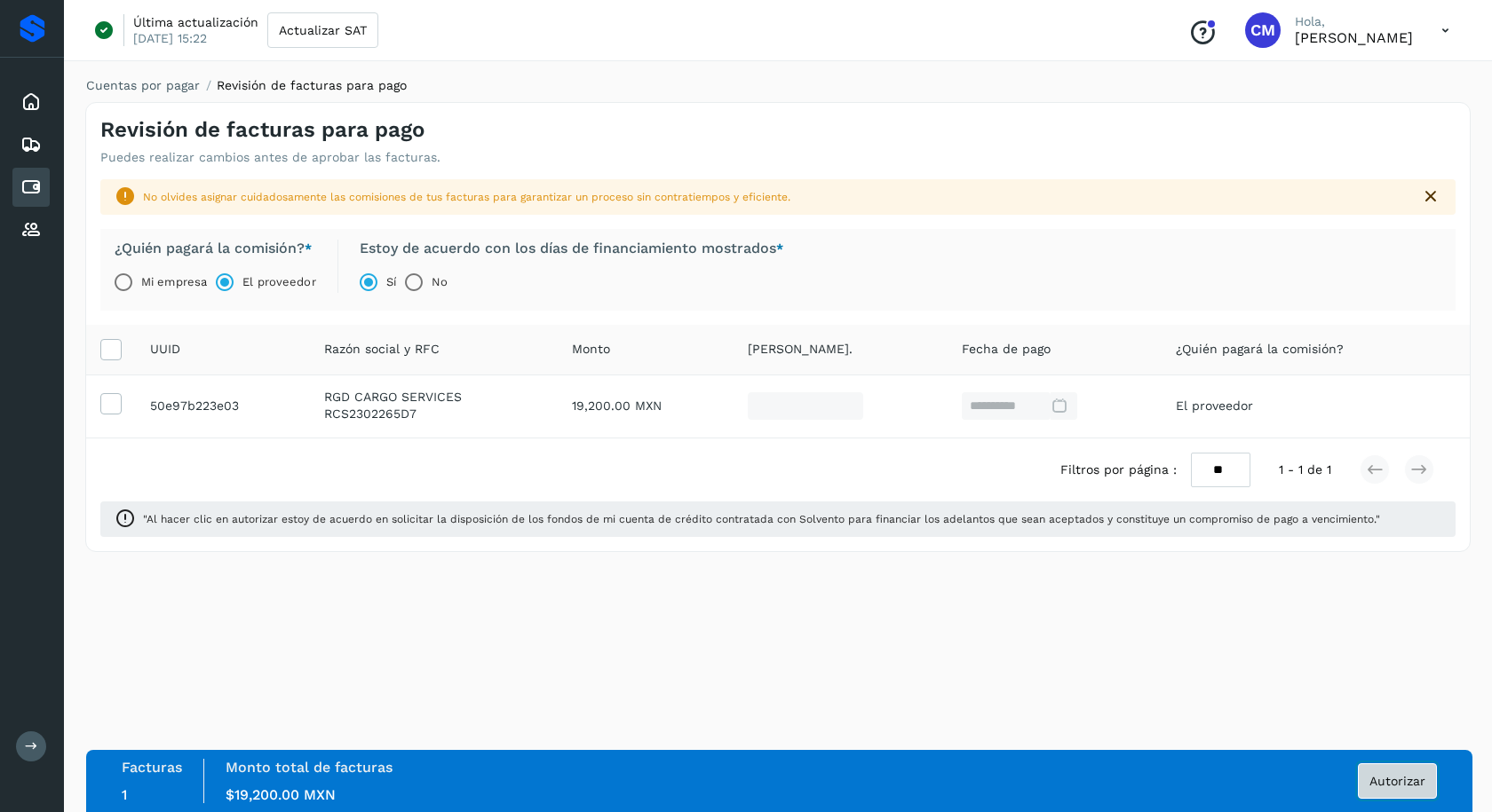
click at [1391, 775] on span "Autorizar" at bounding box center [1397, 780] width 56 height 12
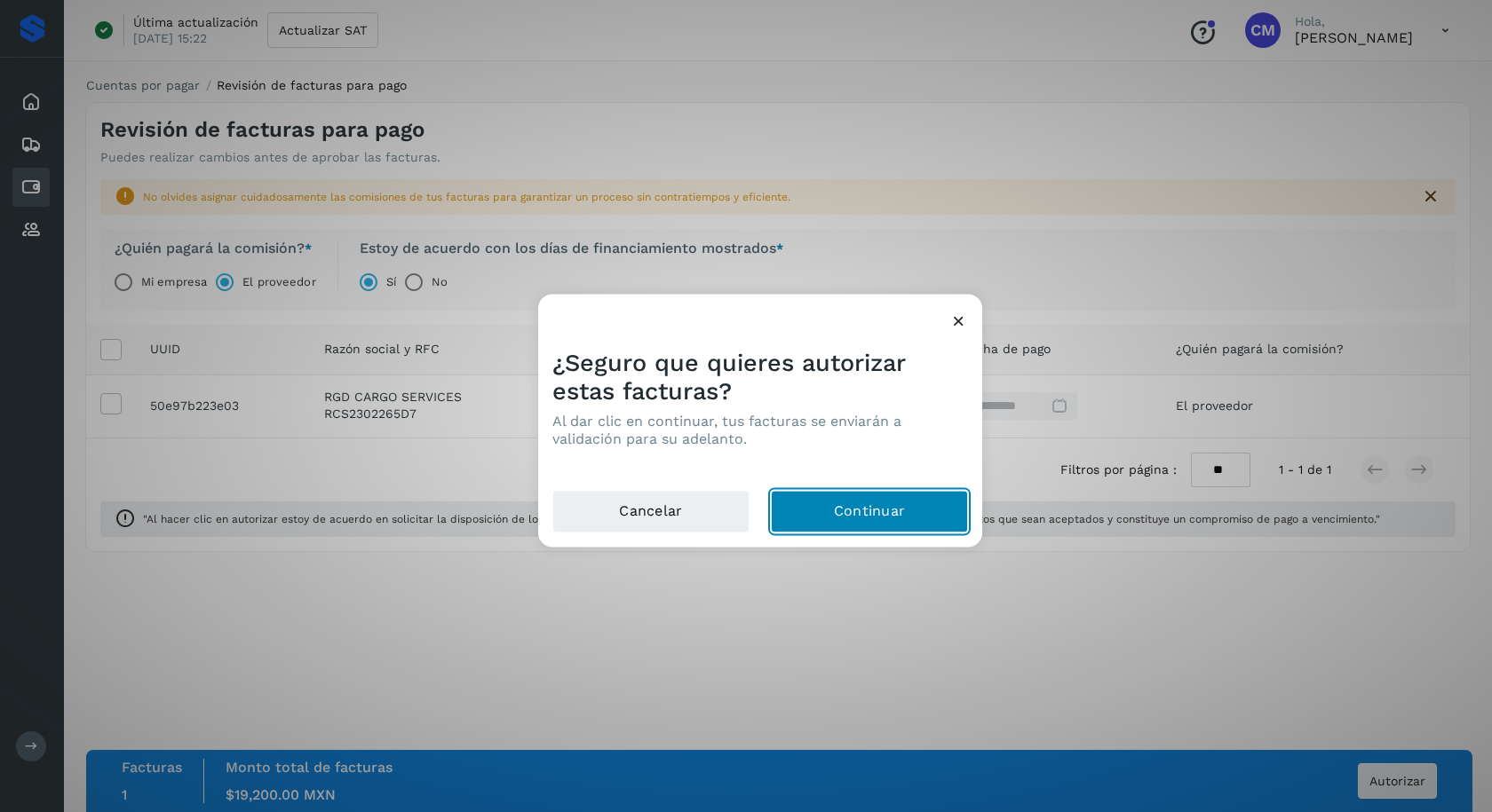
click at [839, 518] on button "Continuar" at bounding box center [870, 512] width 197 height 43
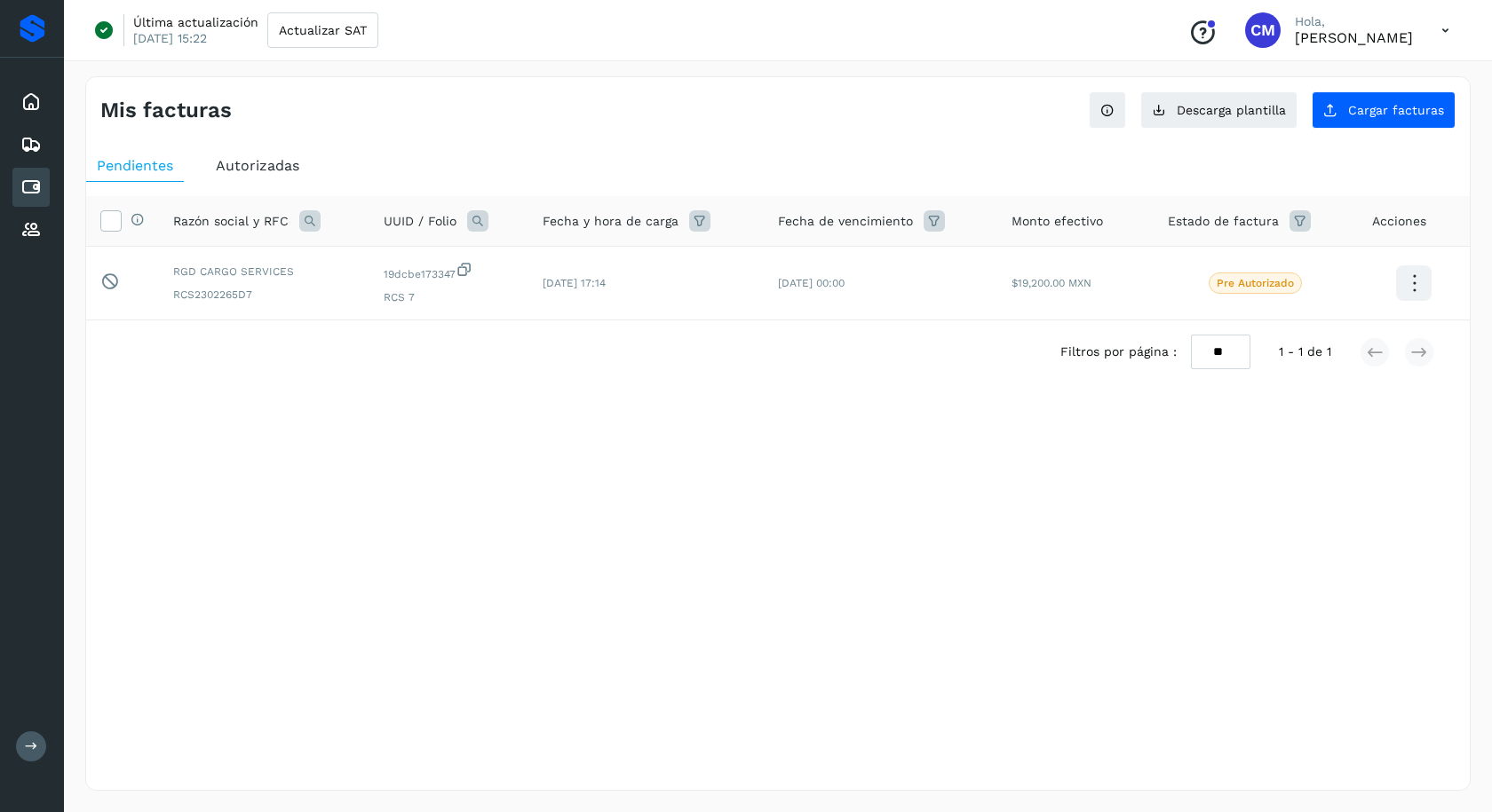
click at [905, 798] on div "Mis facturas Ver instrucciones para cargar Facturas Descarga plantilla Cargar f…" at bounding box center [778, 433] width 1428 height 757
